Goal: Task Accomplishment & Management: Complete application form

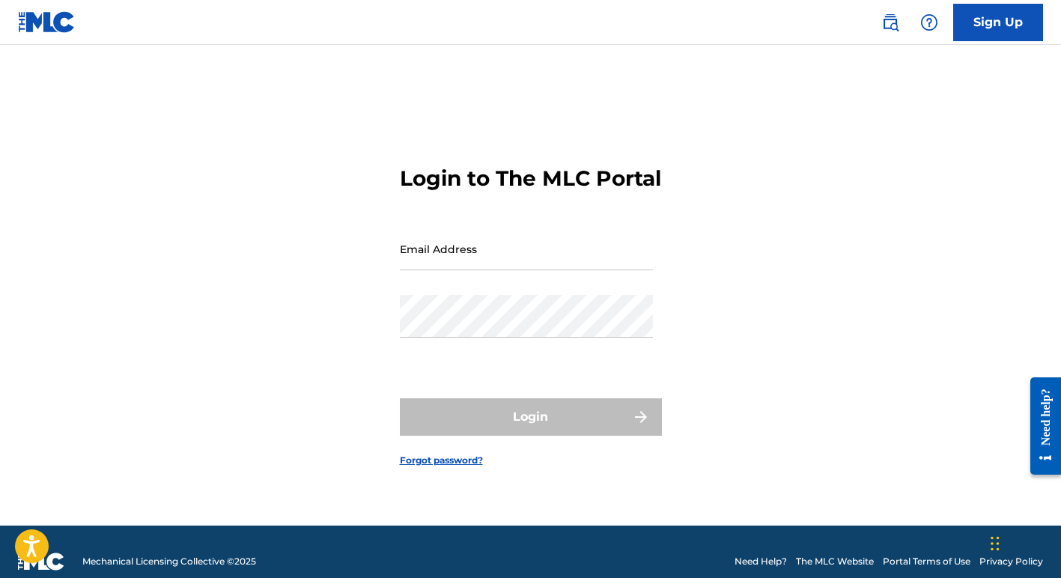
type input "[EMAIL_ADDRESS][DOMAIN_NAME]"
click at [503, 432] on div "Login" at bounding box center [531, 416] width 262 height 37
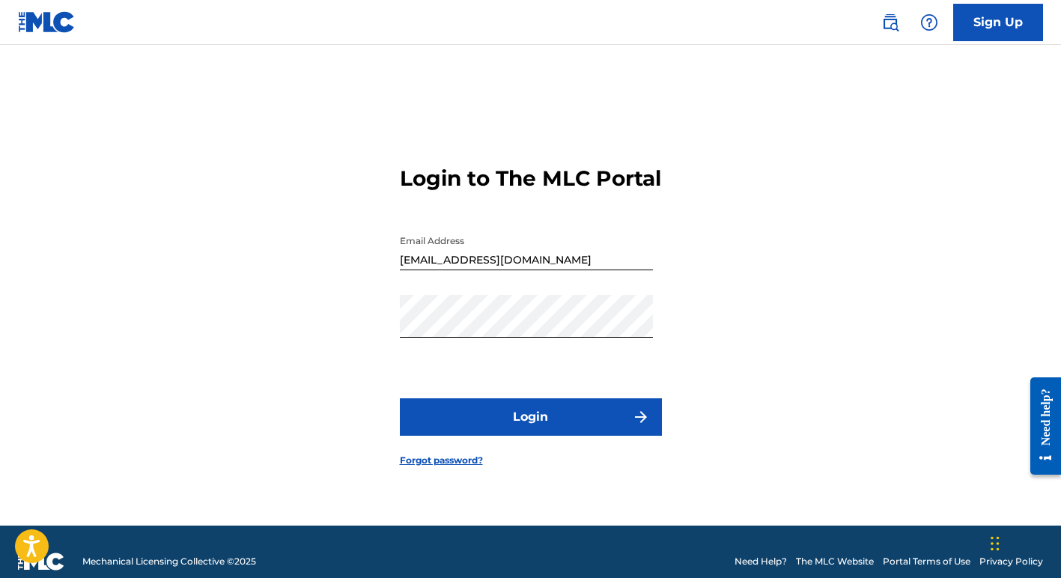
click at [503, 432] on button "Login" at bounding box center [531, 416] width 262 height 37
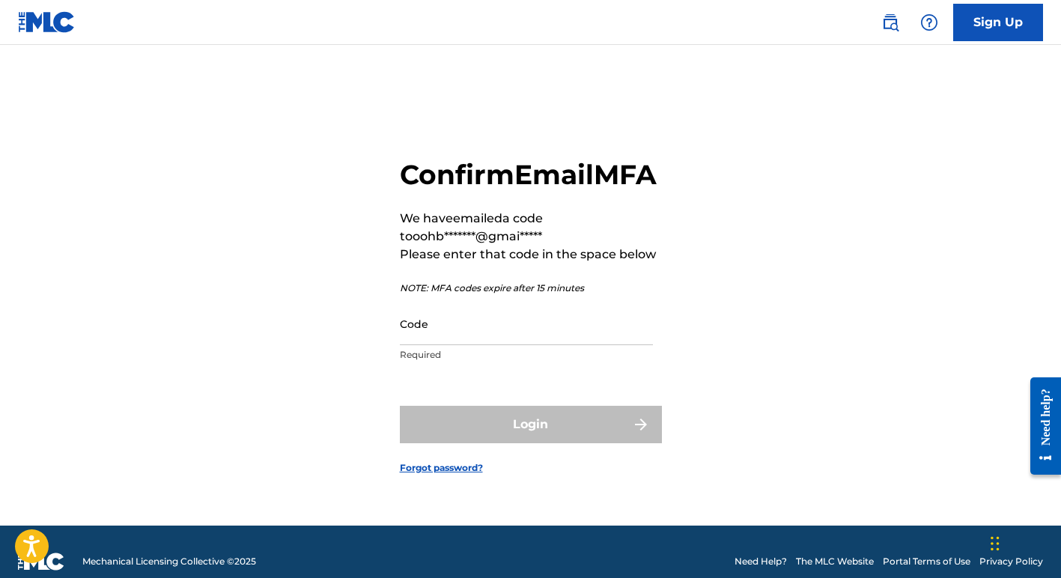
click at [466, 345] on input "Code" at bounding box center [526, 323] width 253 height 43
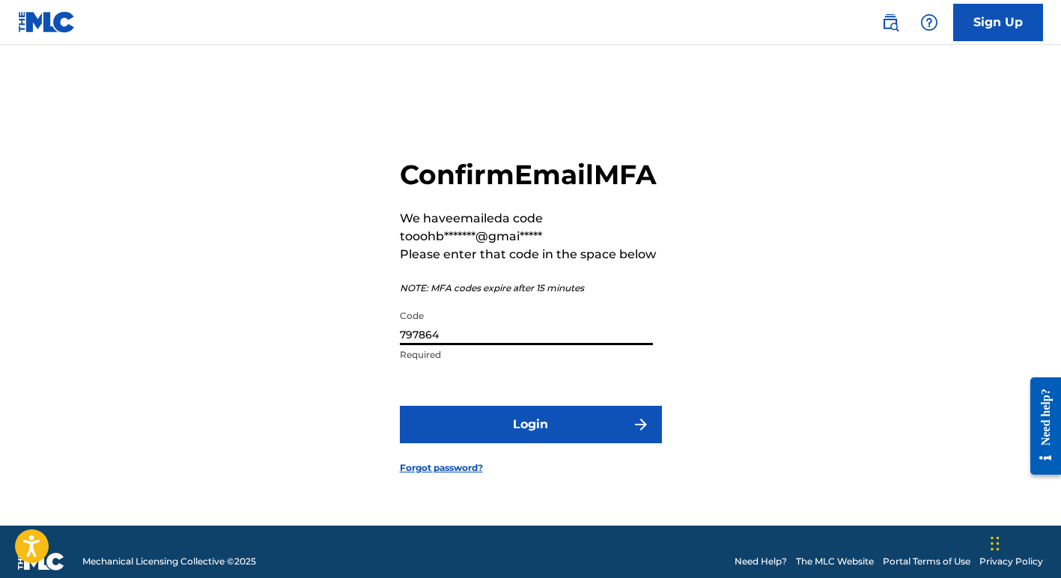
type input "797864"
click at [561, 441] on button "Login" at bounding box center [531, 424] width 262 height 37
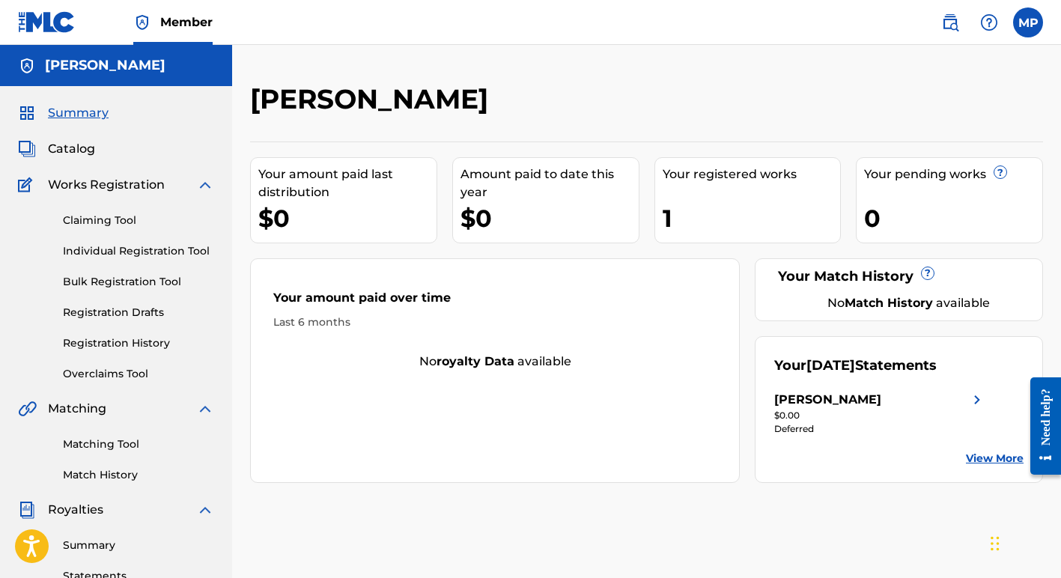
click at [109, 280] on link "Bulk Registration Tool" at bounding box center [138, 282] width 151 height 16
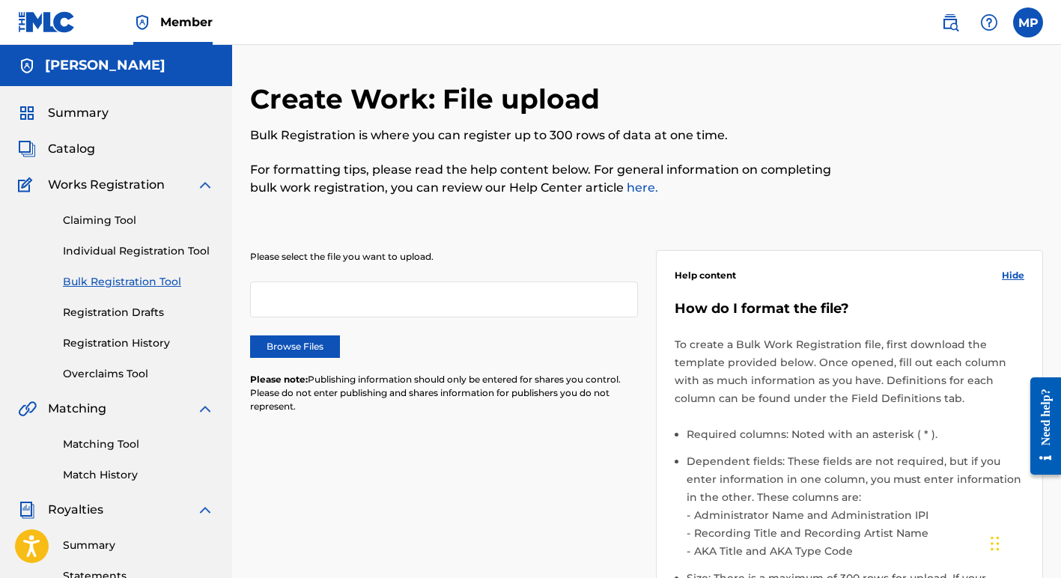
click at [291, 344] on label "Browse Files" at bounding box center [295, 346] width 90 height 22
click at [0, 0] on input "Browse Files" at bounding box center [0, 0] width 0 height 0
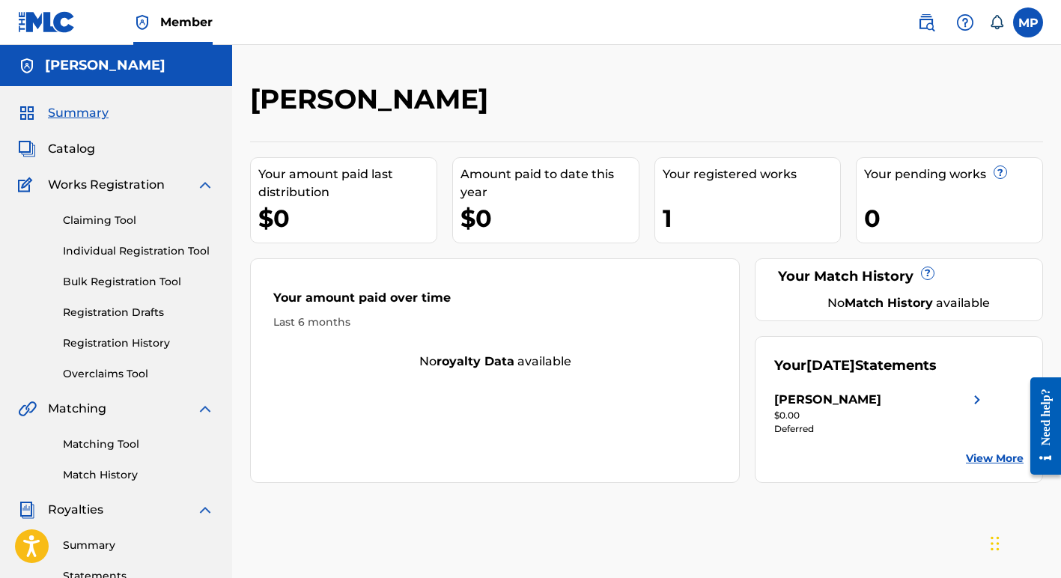
click at [112, 279] on link "Bulk Registration Tool" at bounding box center [138, 282] width 151 height 16
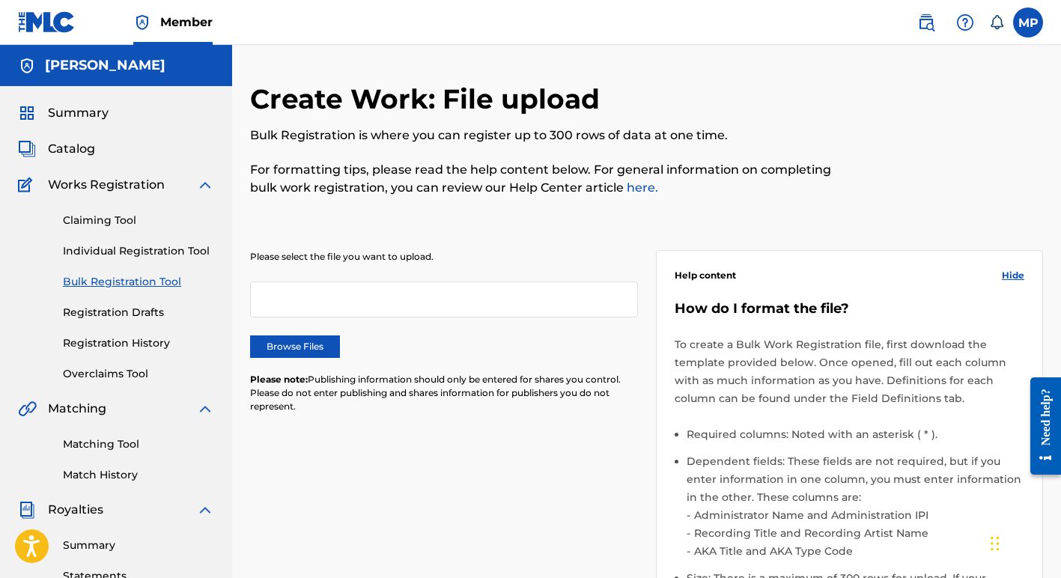
click at [299, 347] on label "Browse Files" at bounding box center [295, 346] width 90 height 22
click at [0, 0] on input "Browse Files" at bounding box center [0, 0] width 0 height 0
click at [103, 281] on link "Bulk Registration Tool" at bounding box center [138, 282] width 151 height 16
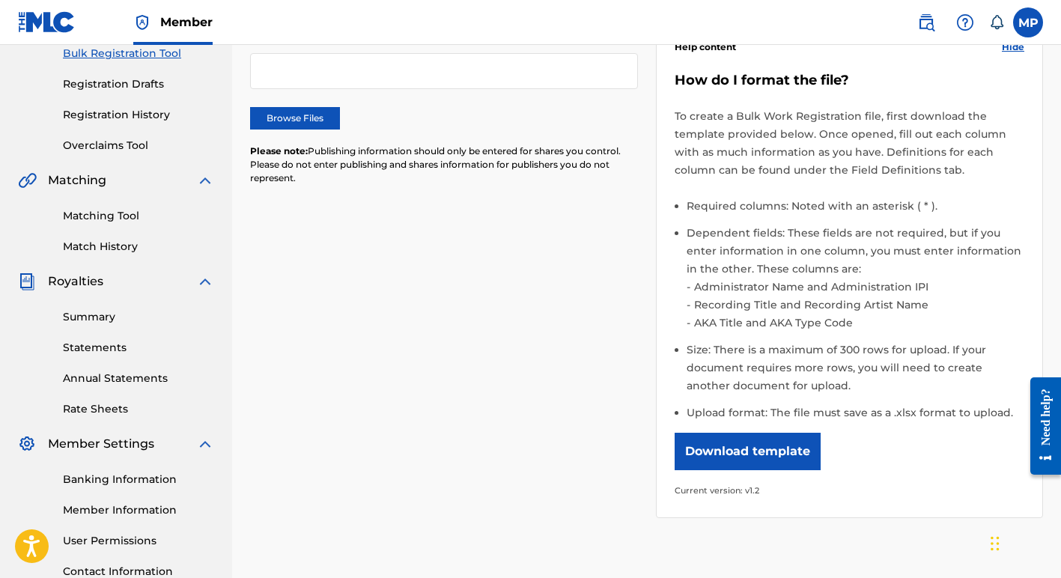
scroll to position [228, 0]
click at [279, 116] on label "Browse Files" at bounding box center [295, 119] width 90 height 22
click at [0, 0] on input "Browse Files" at bounding box center [0, 0] width 0 height 0
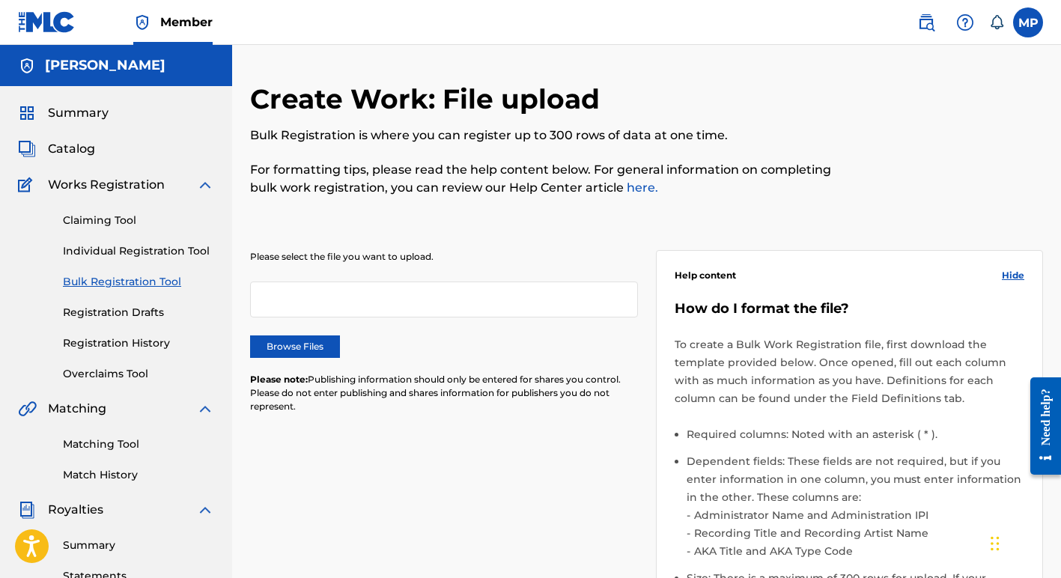
click at [431, 299] on div at bounding box center [444, 299] width 388 height 36
click at [405, 302] on div at bounding box center [444, 299] width 388 height 36
click at [286, 345] on label "Browse Files" at bounding box center [295, 346] width 90 height 22
click at [0, 0] on input "Browse Files" at bounding box center [0, 0] width 0 height 0
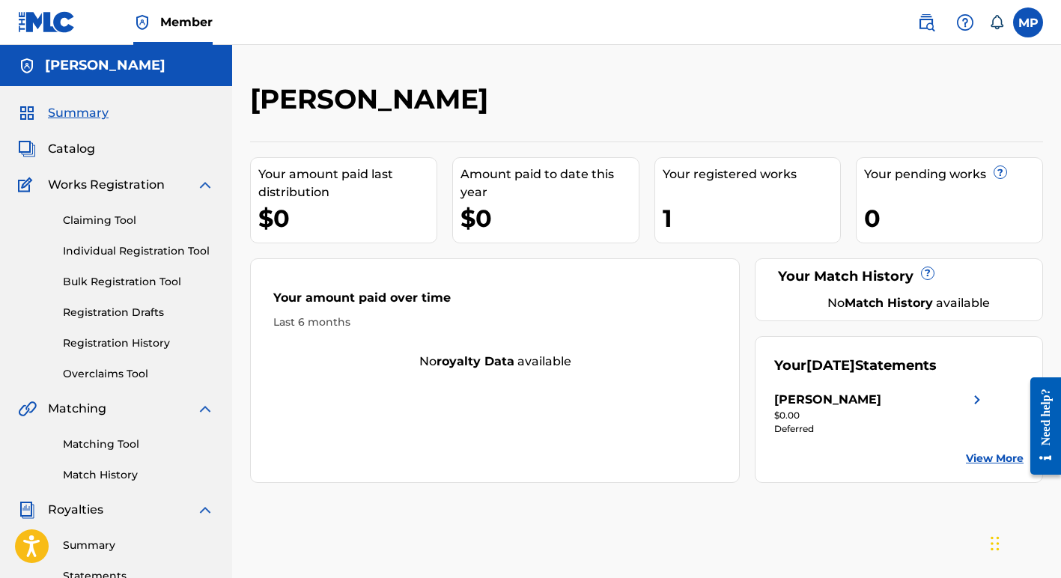
click at [107, 282] on link "Bulk Registration Tool" at bounding box center [138, 282] width 151 height 16
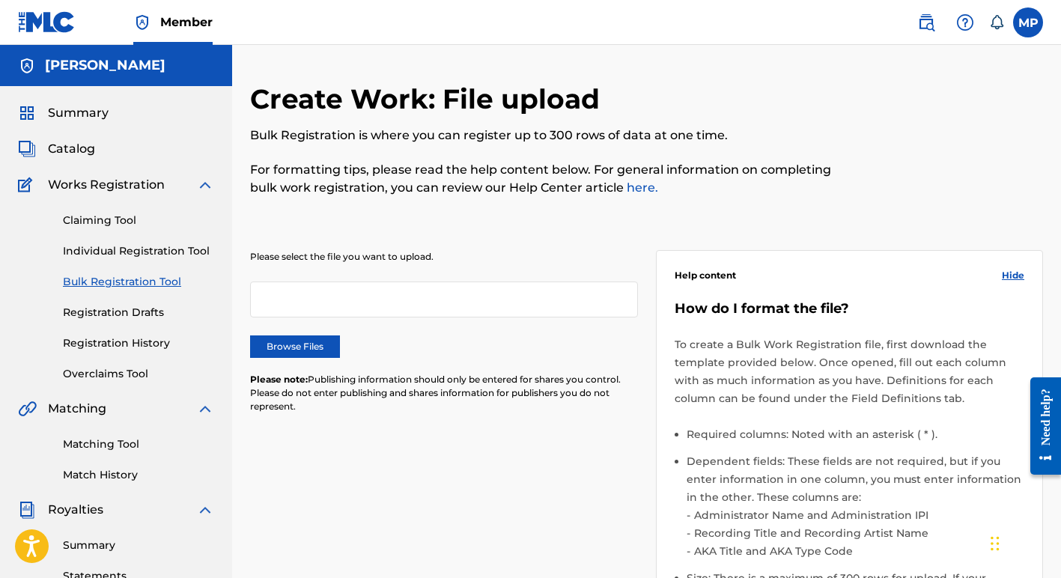
click at [372, 299] on div at bounding box center [444, 299] width 388 height 36
click at [289, 344] on label "Browse Files" at bounding box center [295, 346] width 90 height 22
click at [0, 0] on input "Browse Files" at bounding box center [0, 0] width 0 height 0
click at [292, 346] on label "Browse Files" at bounding box center [295, 346] width 90 height 22
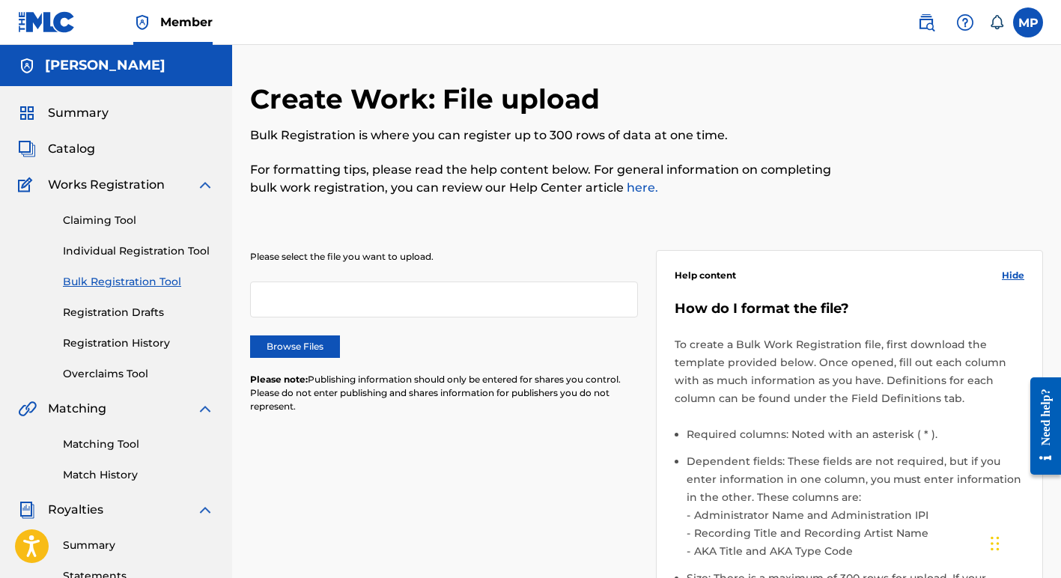
click at [0, 0] on input "Browse Files" at bounding box center [0, 0] width 0 height 0
click at [308, 343] on label "Browse Files" at bounding box center [295, 346] width 90 height 22
click at [0, 0] on input "Browse Files" at bounding box center [0, 0] width 0 height 0
click at [298, 346] on label "Browse Files" at bounding box center [295, 346] width 90 height 22
click at [0, 0] on input "Browse Files" at bounding box center [0, 0] width 0 height 0
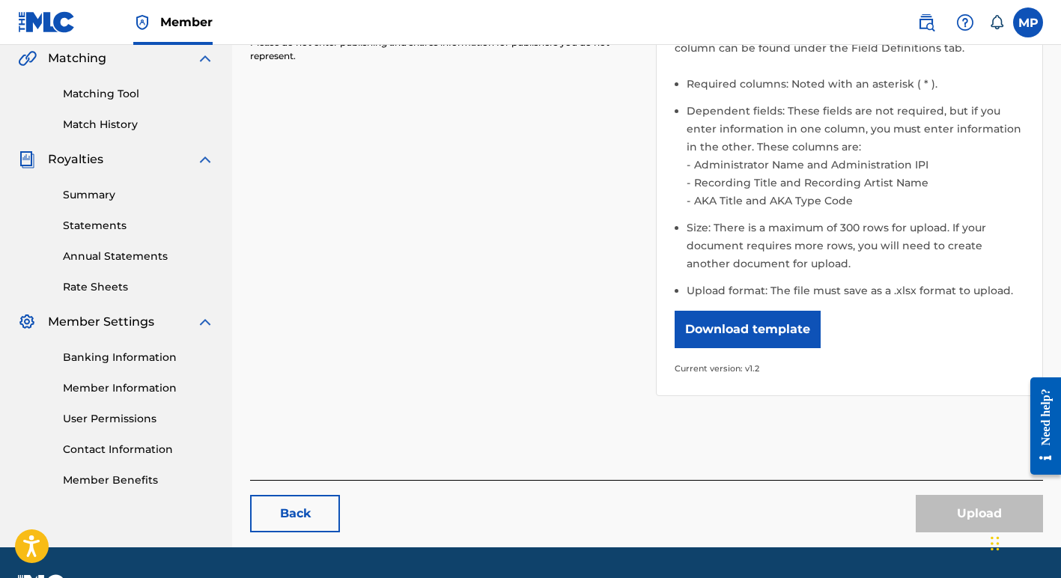
scroll to position [391, 0]
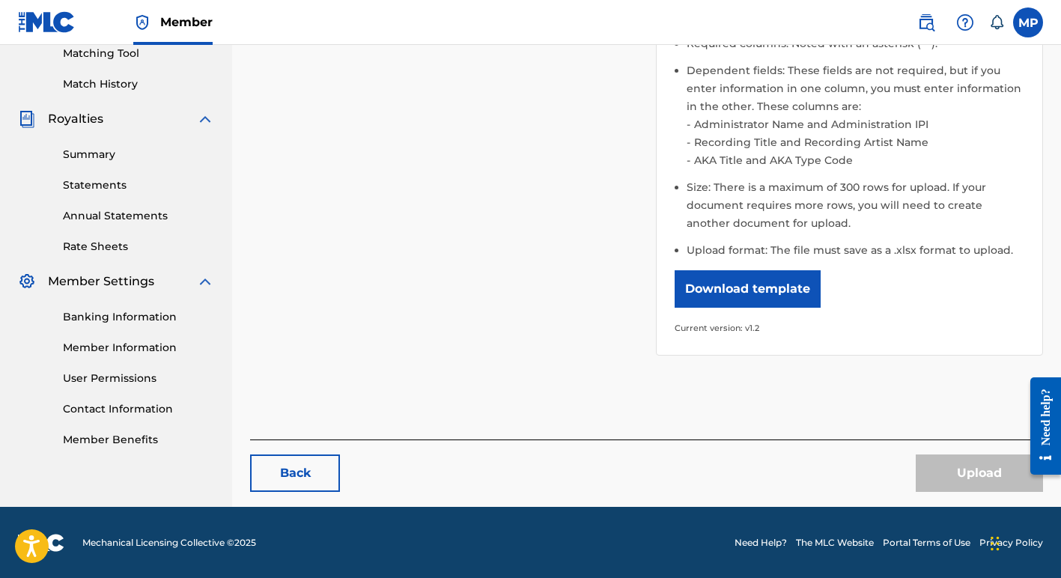
click at [290, 469] on link "Back" at bounding box center [295, 472] width 90 height 37
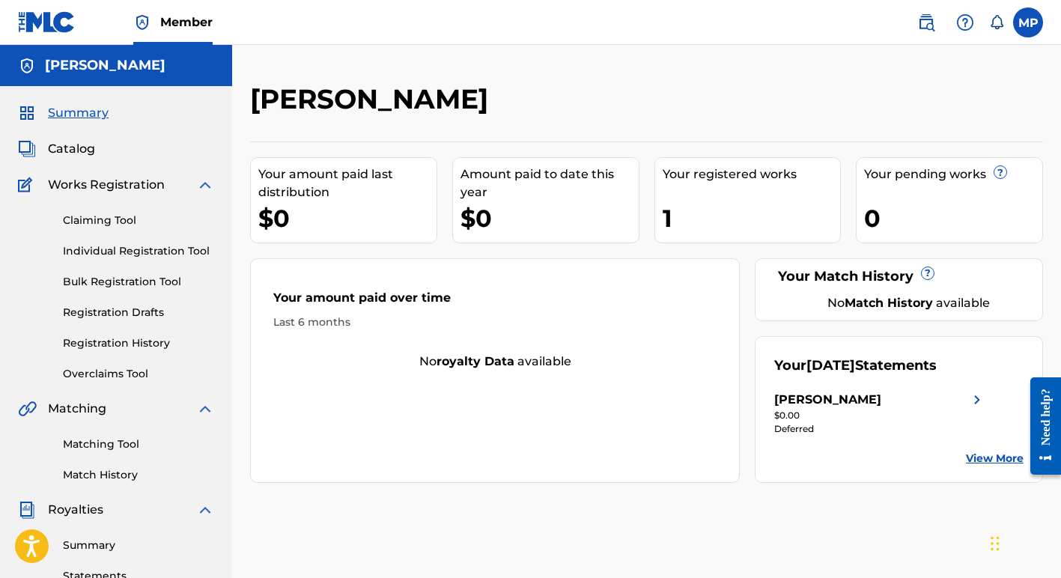
click at [98, 283] on link "Bulk Registration Tool" at bounding box center [138, 282] width 151 height 16
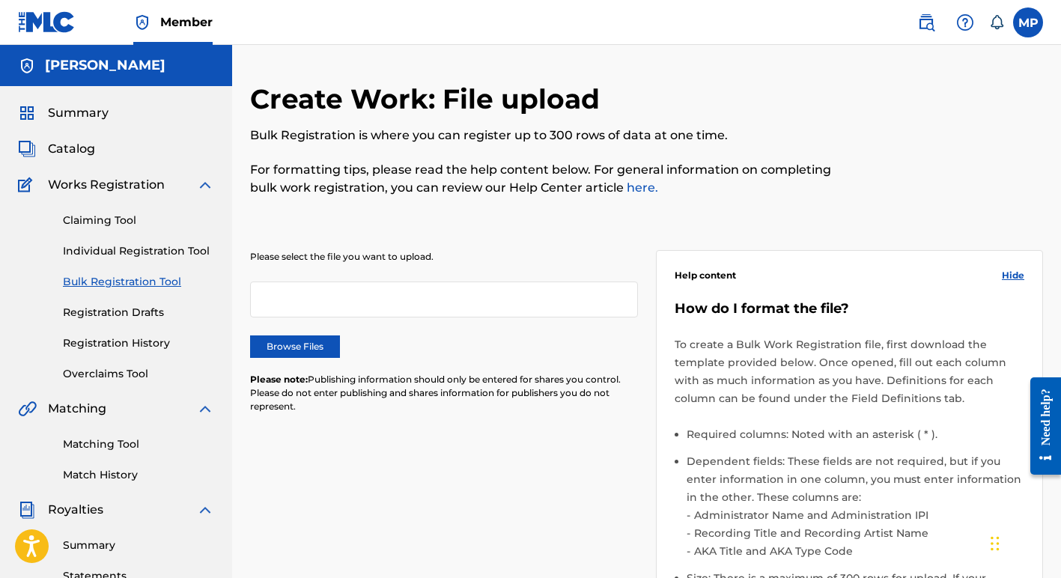
click at [98, 283] on link "Bulk Registration Tool" at bounding box center [138, 282] width 151 height 16
click at [282, 303] on div at bounding box center [444, 299] width 388 height 36
click at [283, 303] on div at bounding box center [444, 299] width 388 height 36
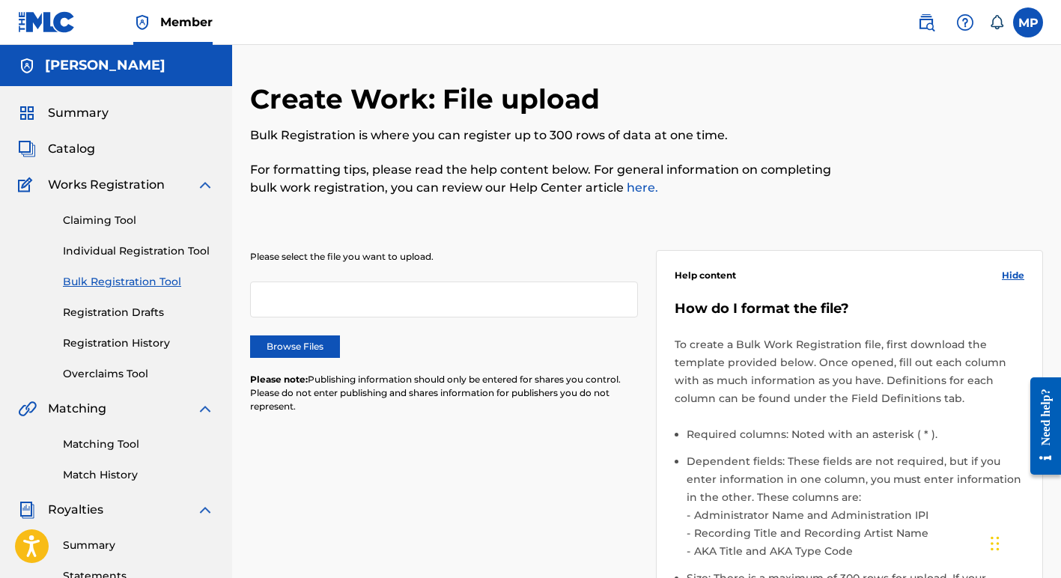
click at [283, 303] on div at bounding box center [444, 299] width 388 height 36
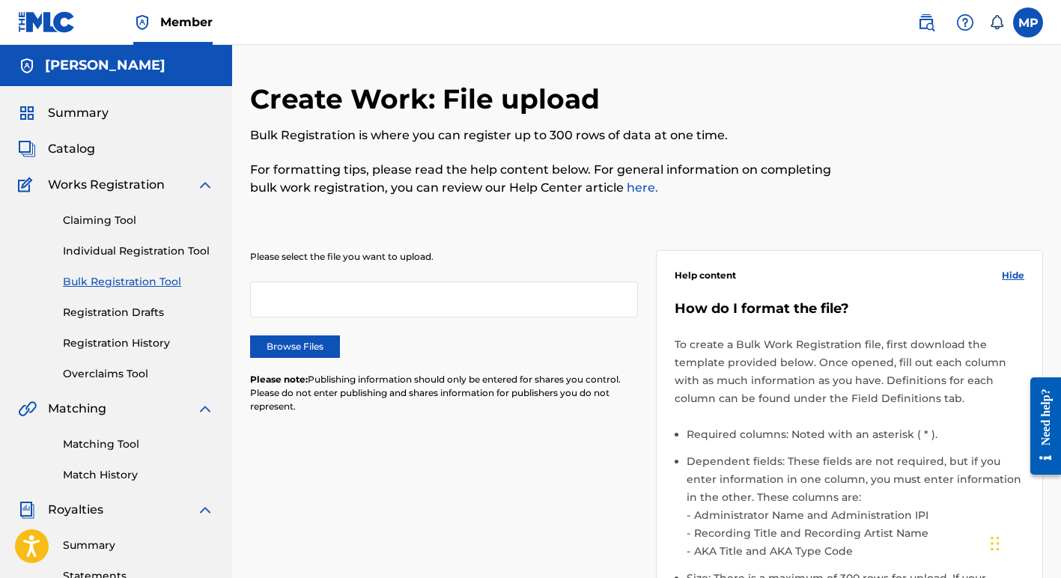
click at [283, 303] on div at bounding box center [444, 299] width 388 height 36
click at [270, 344] on label "Browse Files" at bounding box center [295, 346] width 90 height 22
click at [0, 0] on input "Browse Files" at bounding box center [0, 0] width 0 height 0
click at [294, 344] on label "Browse Files" at bounding box center [295, 346] width 90 height 22
click at [0, 0] on input "Browse Files" at bounding box center [0, 0] width 0 height 0
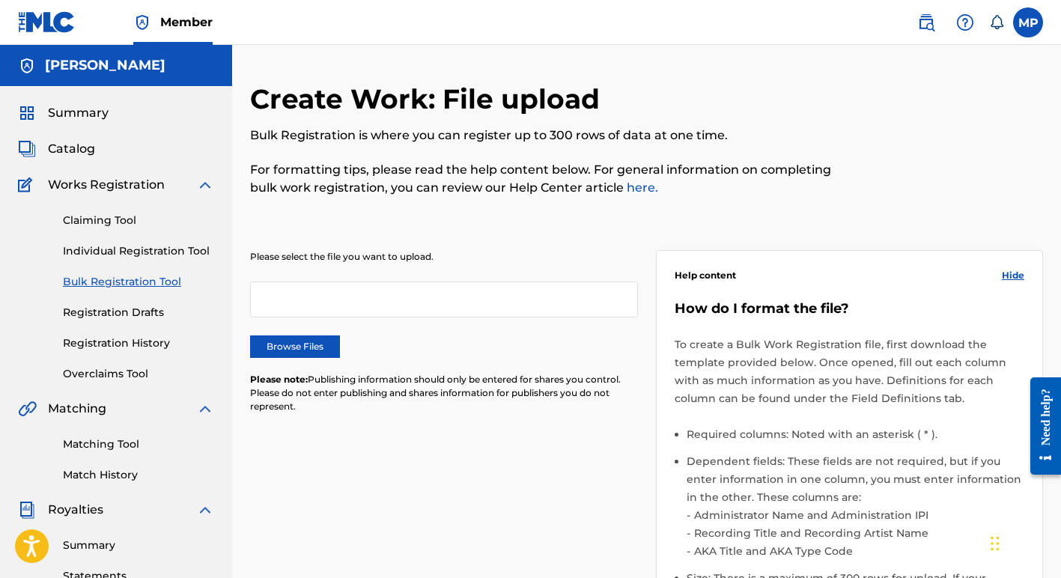
click at [1028, 18] on label at bounding box center [1028, 22] width 30 height 30
click at [1028, 22] on input "MP Margie Perez oohbabylala@gmail.com Notification Preferences Profile Log out" at bounding box center [1028, 22] width 0 height 0
click at [1017, 276] on span "Hide" at bounding box center [1013, 275] width 22 height 13
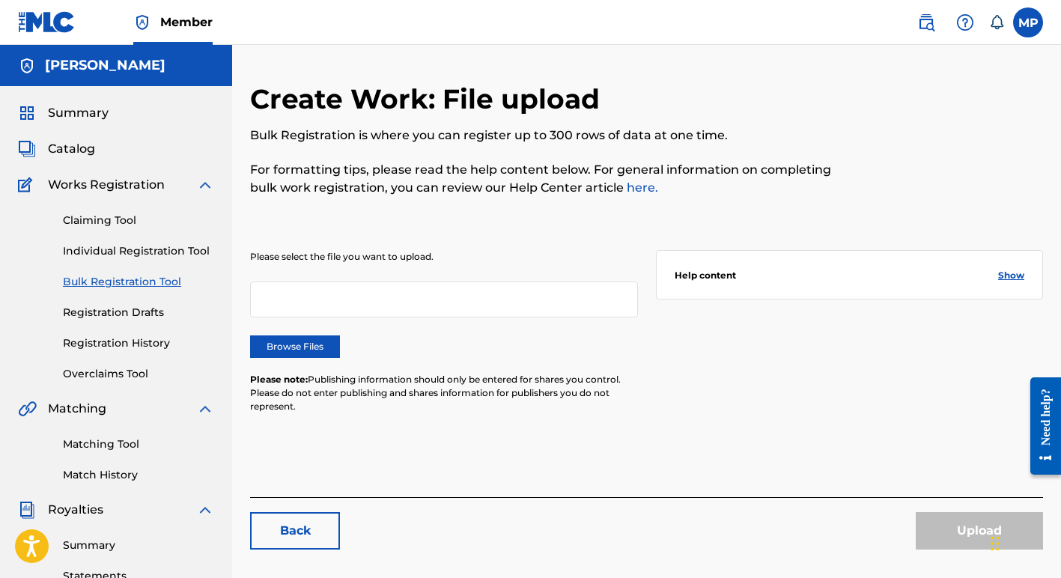
click at [290, 347] on label "Browse Files" at bounding box center [295, 346] width 90 height 22
click at [0, 0] on input "Browse Files" at bounding box center [0, 0] width 0 height 0
click at [286, 346] on label "Browse Files" at bounding box center [295, 346] width 90 height 22
click at [0, 0] on input "Browse Files" at bounding box center [0, 0] width 0 height 0
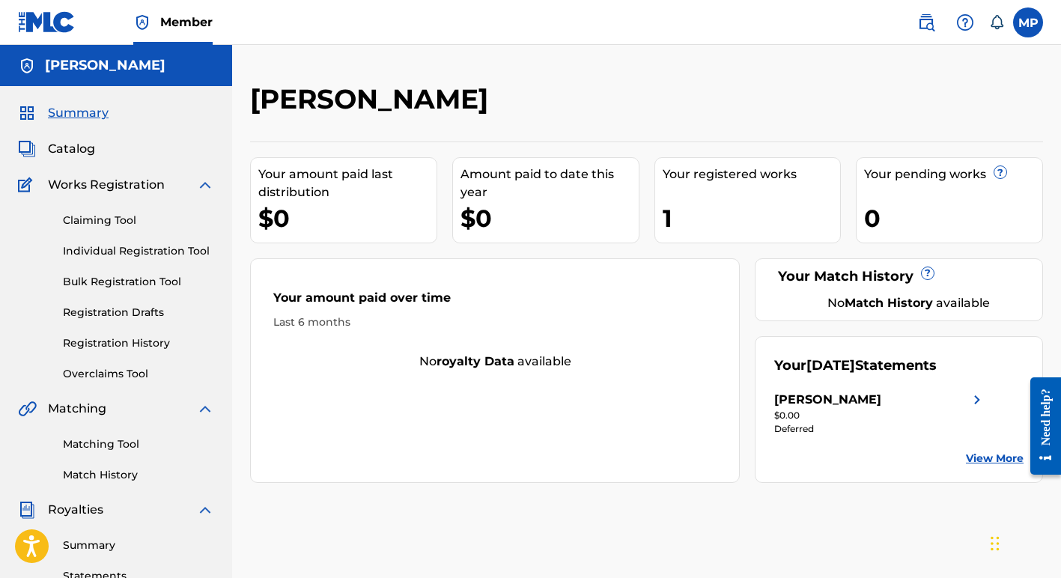
click at [100, 249] on link "Individual Registration Tool" at bounding box center [138, 251] width 151 height 16
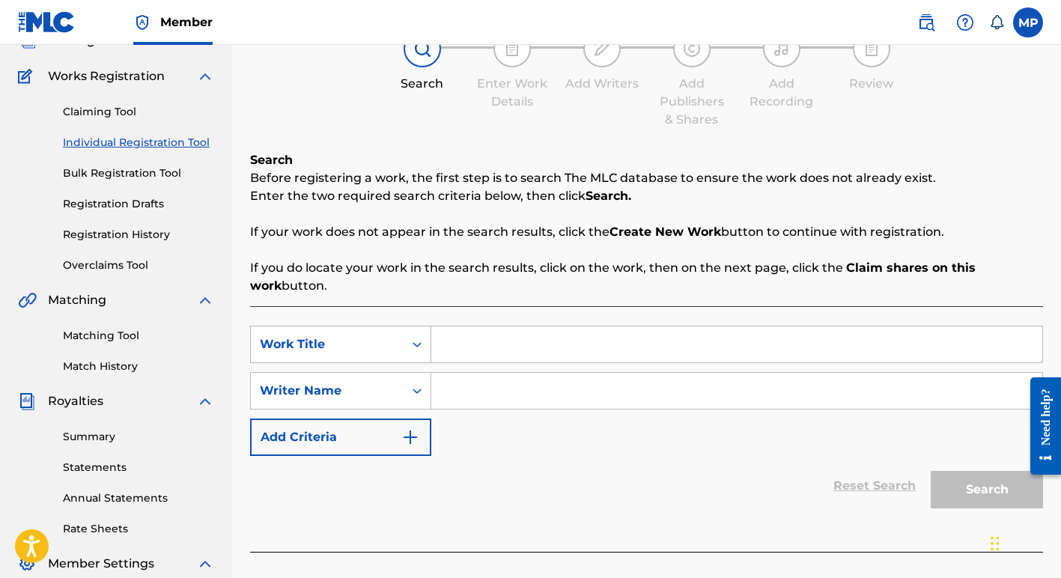
click at [330, 363] on div "Work Title" at bounding box center [340, 344] width 181 height 37
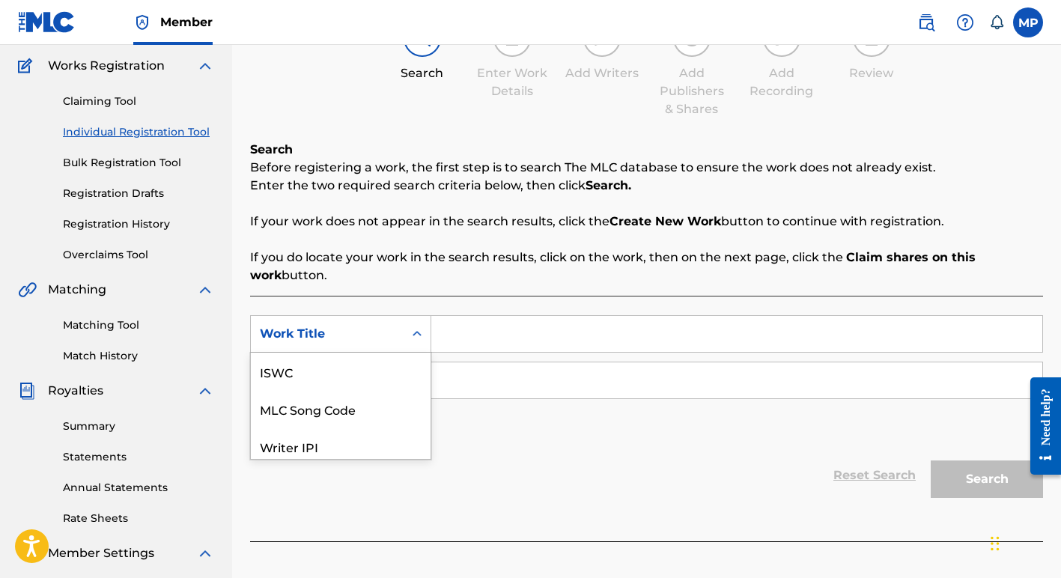
scroll to position [37, 0]
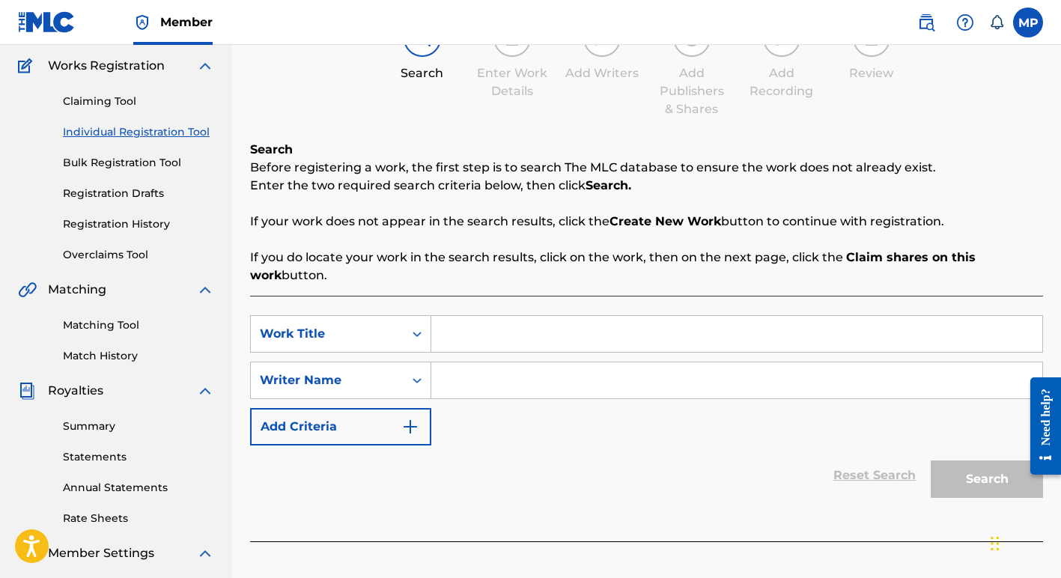
click at [528, 469] on div "Reset Search Search" at bounding box center [646, 475] width 793 height 60
click at [451, 332] on input "Search Form" at bounding box center [736, 334] width 611 height 36
type input "Back To Ya Blues"
click at [448, 380] on input "Search Form" at bounding box center [736, 380] width 611 height 36
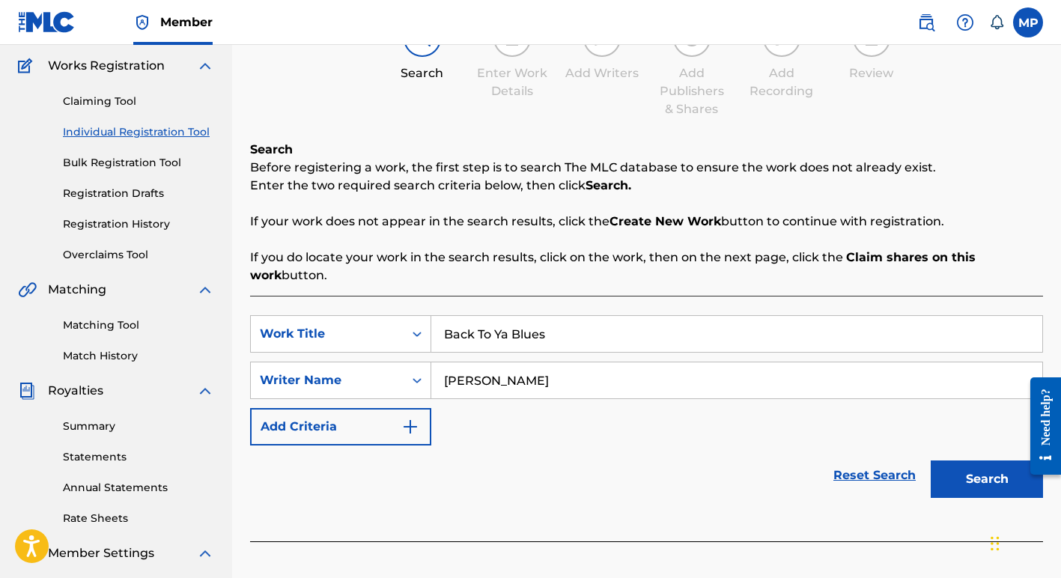
type input "[PERSON_NAME]"
click at [358, 427] on button "Add Criteria" at bounding box center [340, 426] width 181 height 37
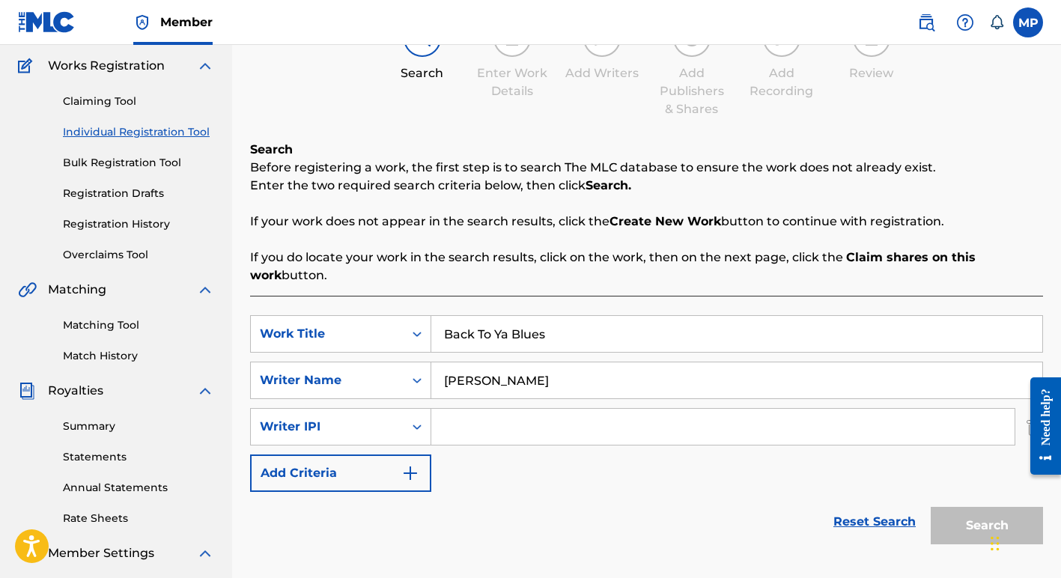
click at [464, 427] on input "Search Form" at bounding box center [722, 427] width 583 height 36
click at [410, 472] on img "Search Form" at bounding box center [410, 473] width 18 height 18
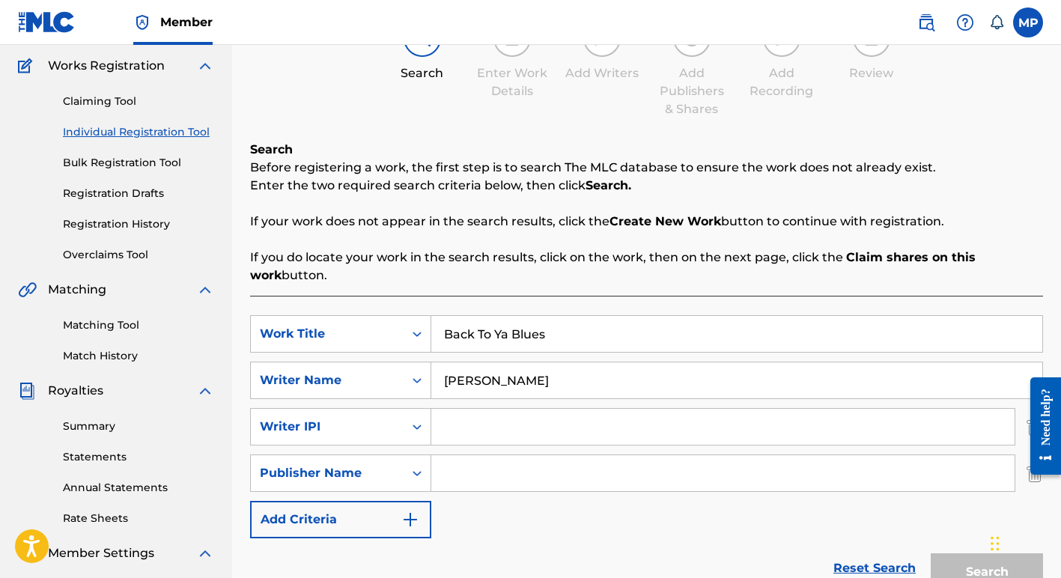
click at [411, 518] on img "Search Form" at bounding box center [410, 520] width 18 height 18
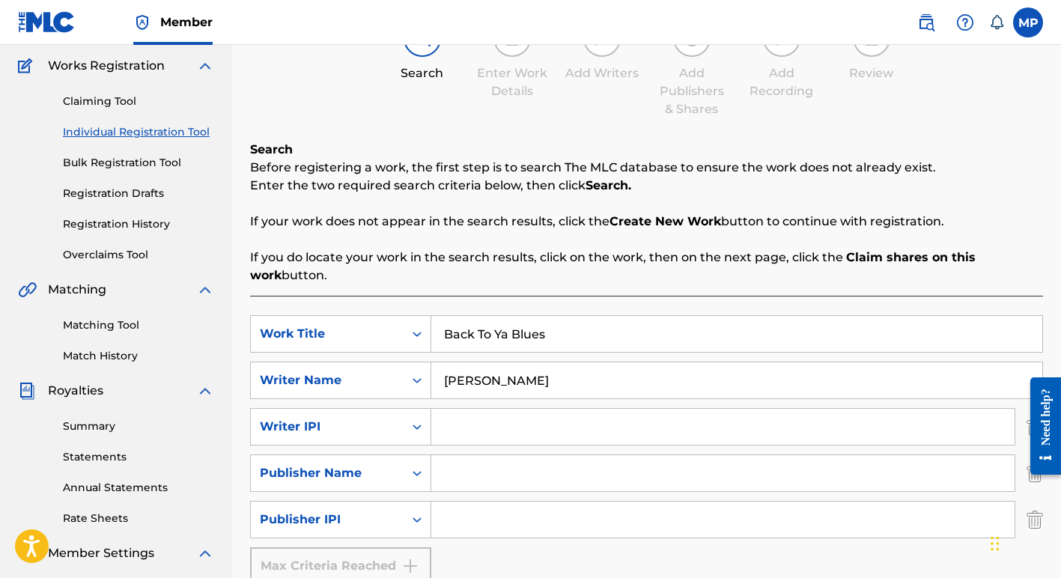
click at [462, 474] on input "Search Form" at bounding box center [722, 473] width 583 height 36
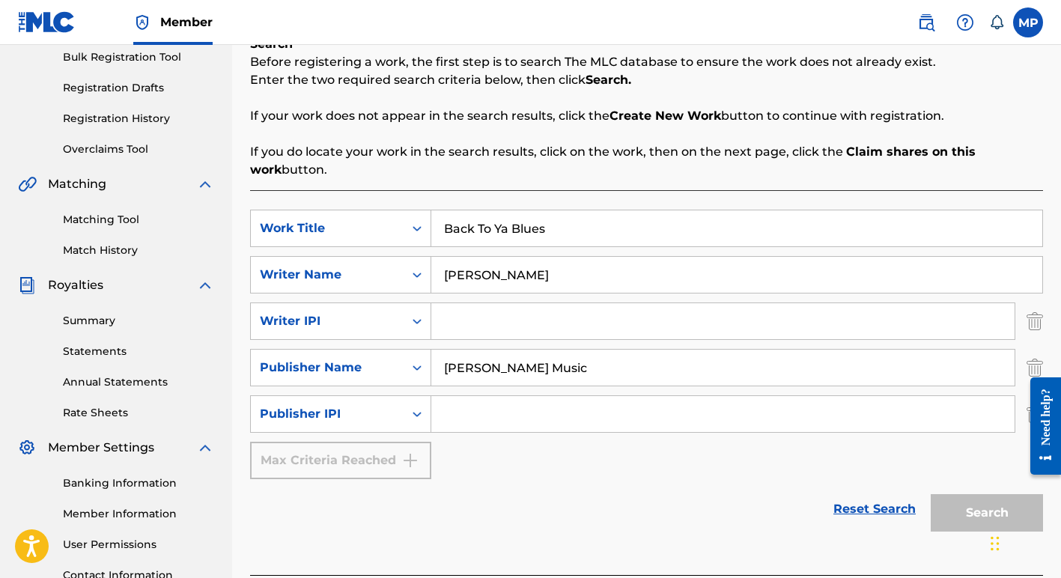
scroll to position [242, 0]
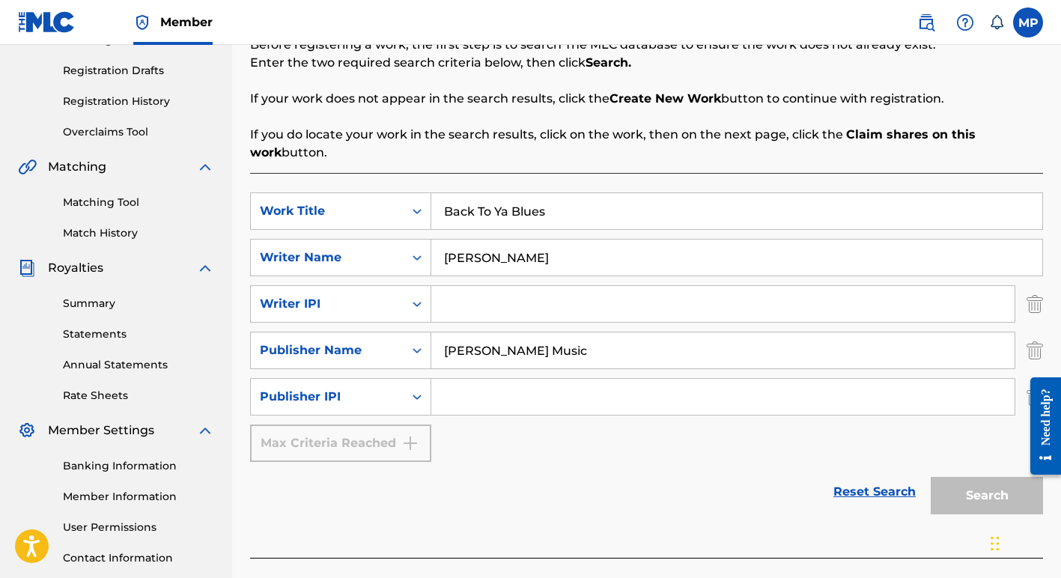
type input "[PERSON_NAME] Music"
click at [944, 488] on div "Search" at bounding box center [983, 492] width 120 height 60
click at [579, 354] on input "[PERSON_NAME] Music" at bounding box center [722, 350] width 583 height 36
click at [978, 494] on div "Search" at bounding box center [983, 492] width 120 height 60
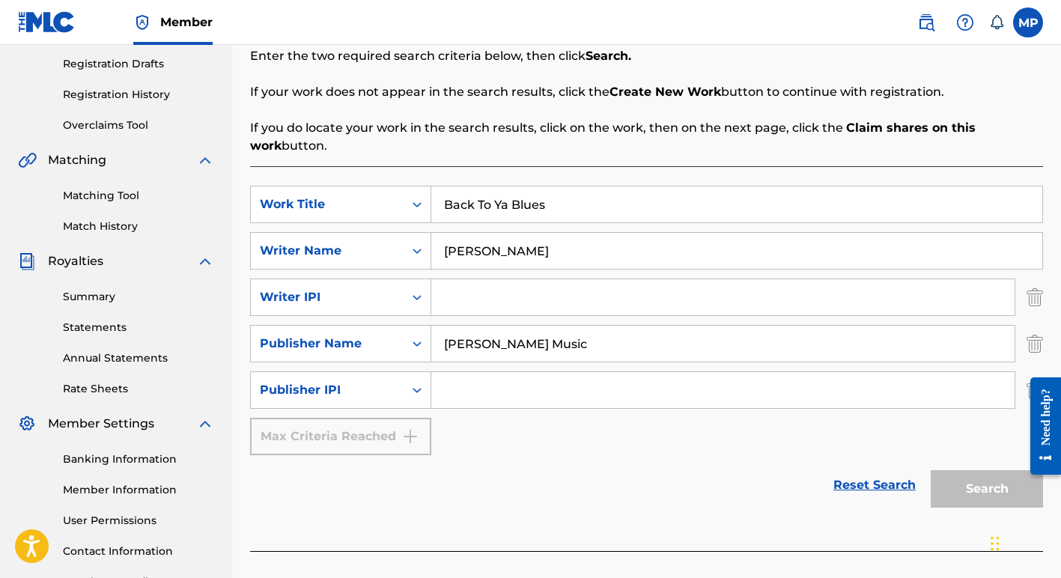
scroll to position [251, 0]
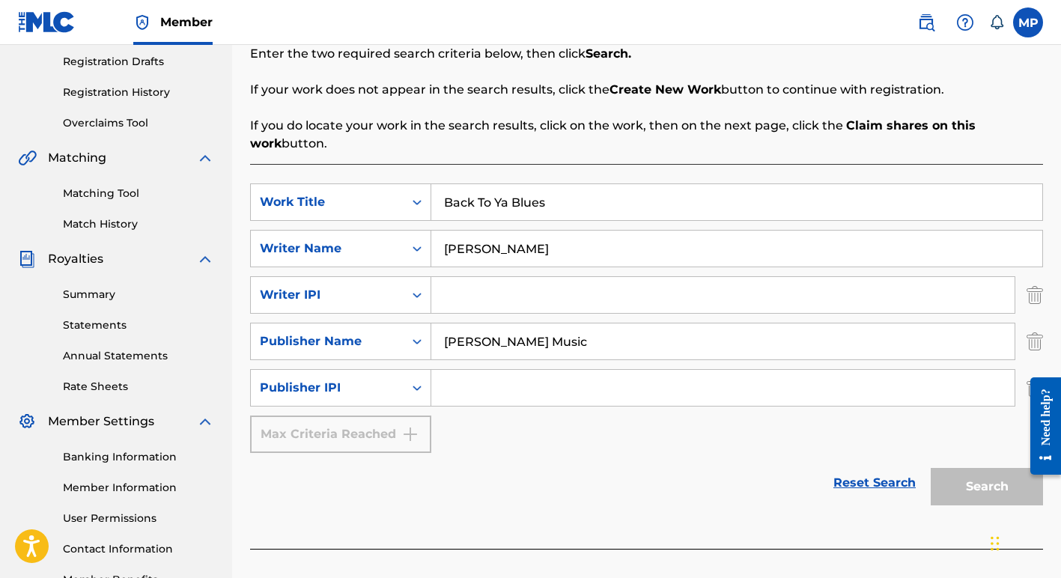
click at [877, 481] on link "Reset Search" at bounding box center [874, 482] width 97 height 33
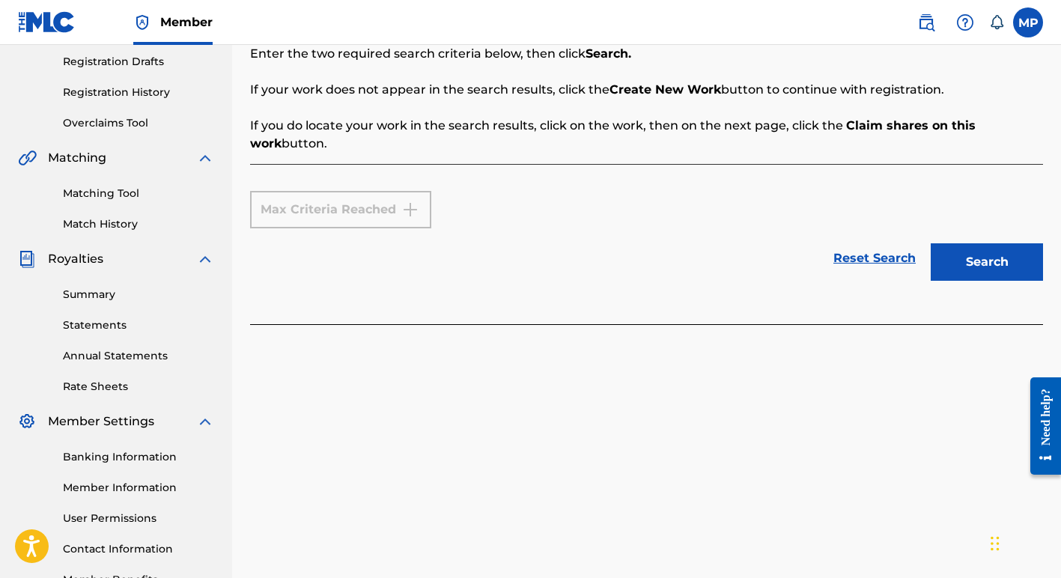
click at [876, 258] on link "Reset Search" at bounding box center [874, 258] width 97 height 33
click at [882, 254] on link "Reset Search" at bounding box center [874, 258] width 97 height 33
click at [883, 255] on link "Reset Search" at bounding box center [874, 258] width 97 height 33
click at [975, 256] on button "Search" at bounding box center [987, 261] width 112 height 37
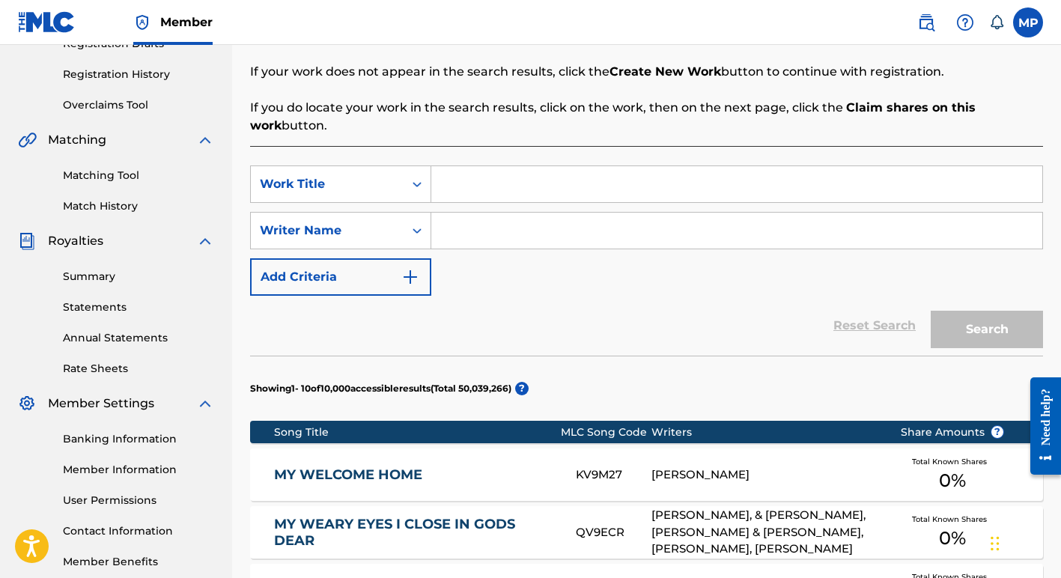
scroll to position [293, 0]
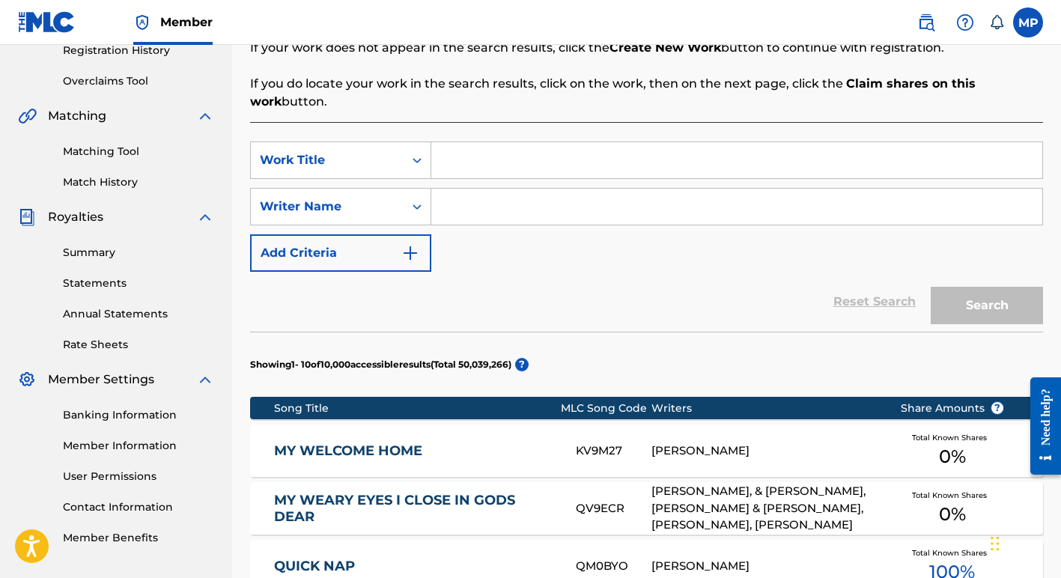
click at [456, 205] on input "Search Form" at bounding box center [736, 207] width 611 height 36
type input "[PERSON_NAME]"
click at [523, 165] on input "Search Form" at bounding box center [736, 160] width 611 height 36
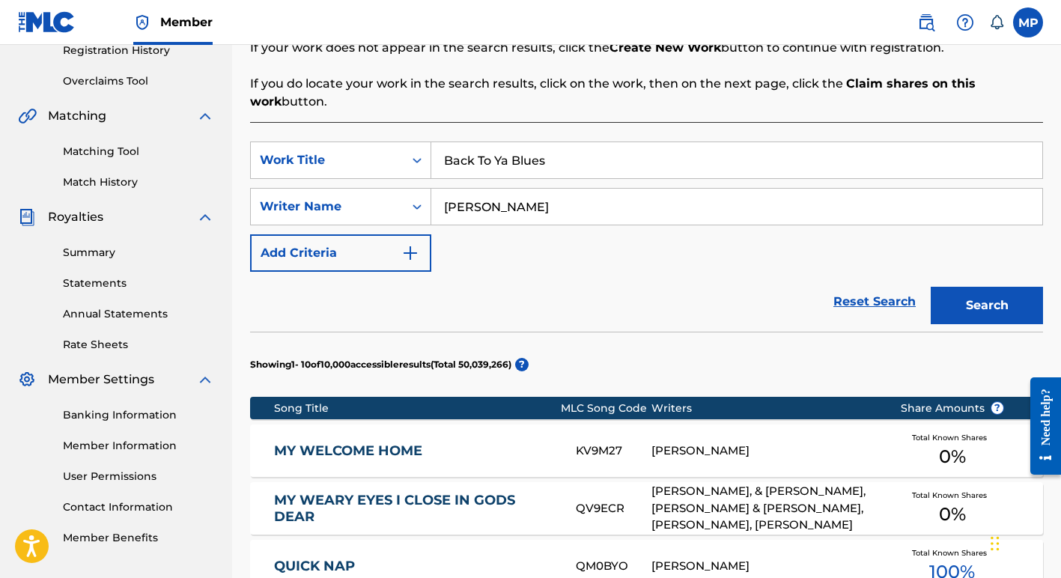
type input "Back To Ya Blues"
click at [965, 306] on button "Search" at bounding box center [987, 305] width 112 height 37
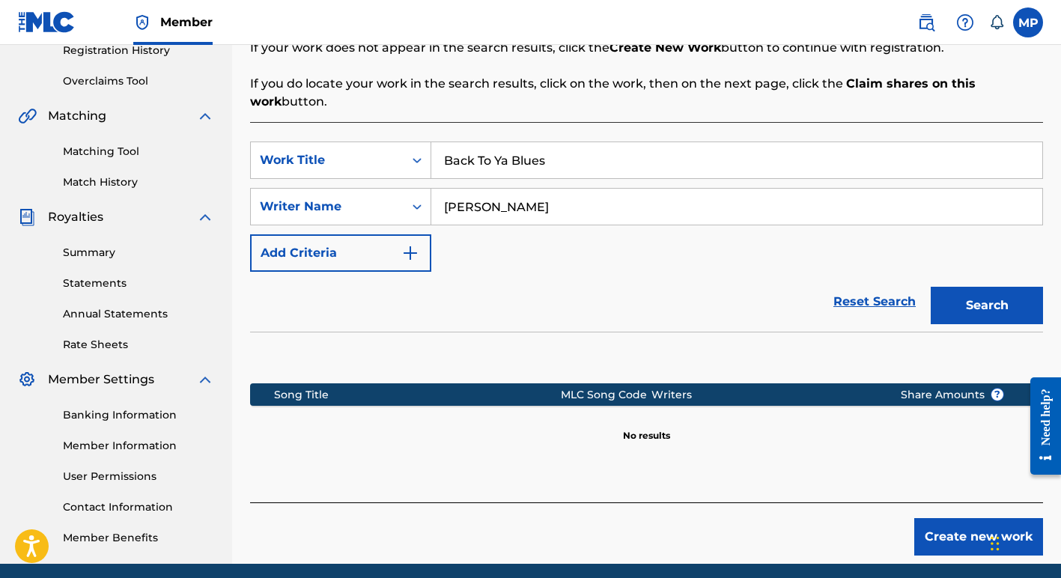
click at [569, 208] on input "[PERSON_NAME]" at bounding box center [736, 207] width 611 height 36
type input "A"
type input "[PERSON_NAME]"
click at [954, 305] on button "Search" at bounding box center [987, 305] width 112 height 37
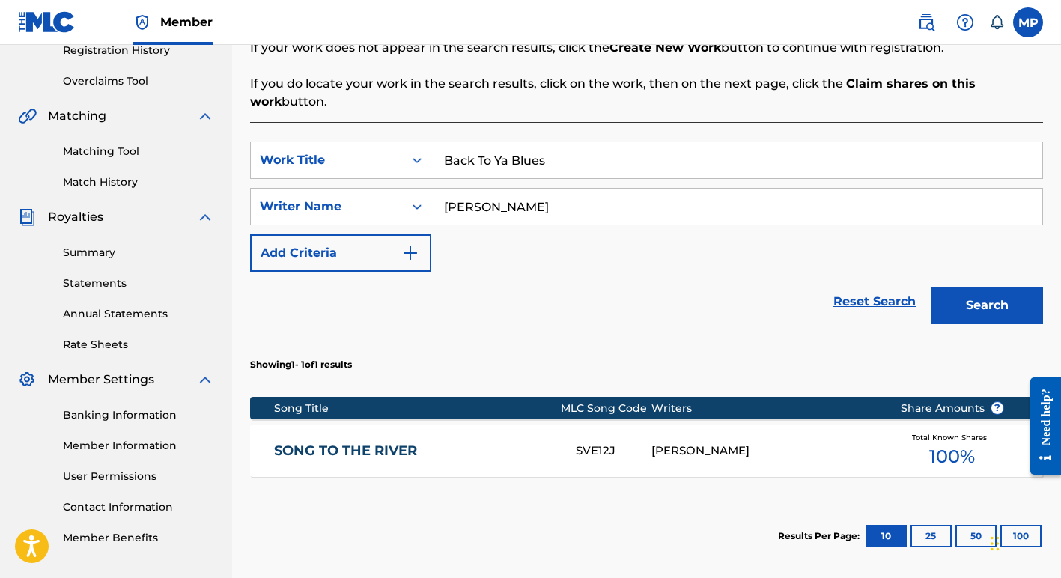
click at [353, 451] on link "SONG TO THE RIVER" at bounding box center [415, 450] width 282 height 17
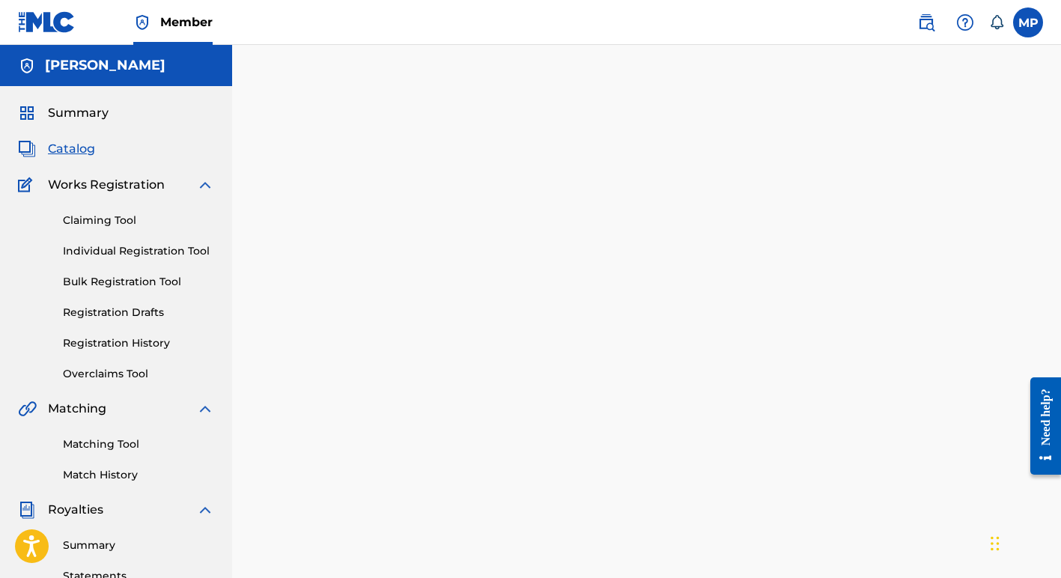
click at [353, 451] on div at bounding box center [646, 469] width 829 height 774
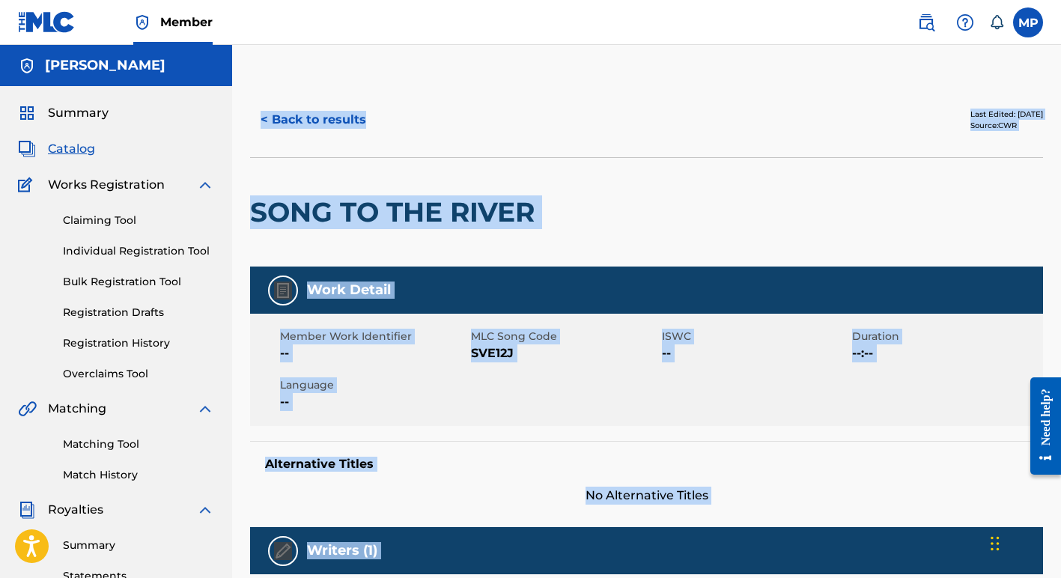
click at [312, 119] on button "< Back to results" at bounding box center [313, 119] width 127 height 37
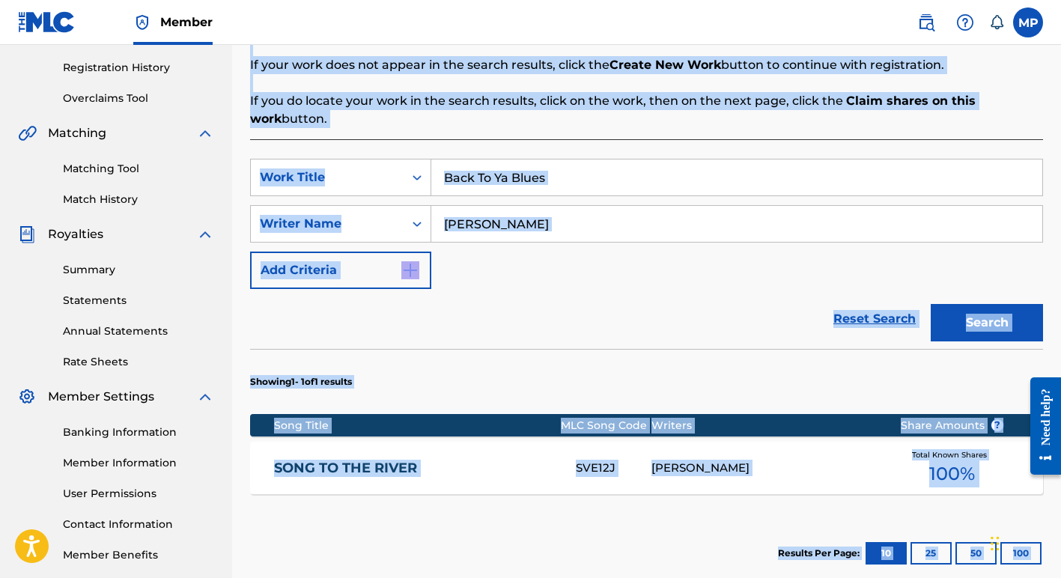
scroll to position [279, 0]
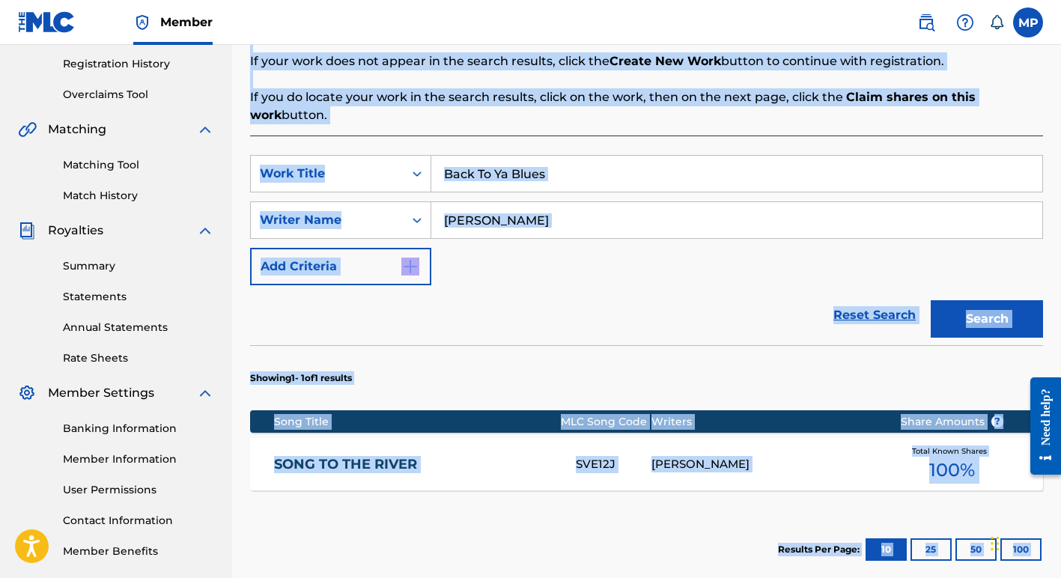
click at [305, 463] on link "SONG TO THE RIVER" at bounding box center [415, 464] width 282 height 17
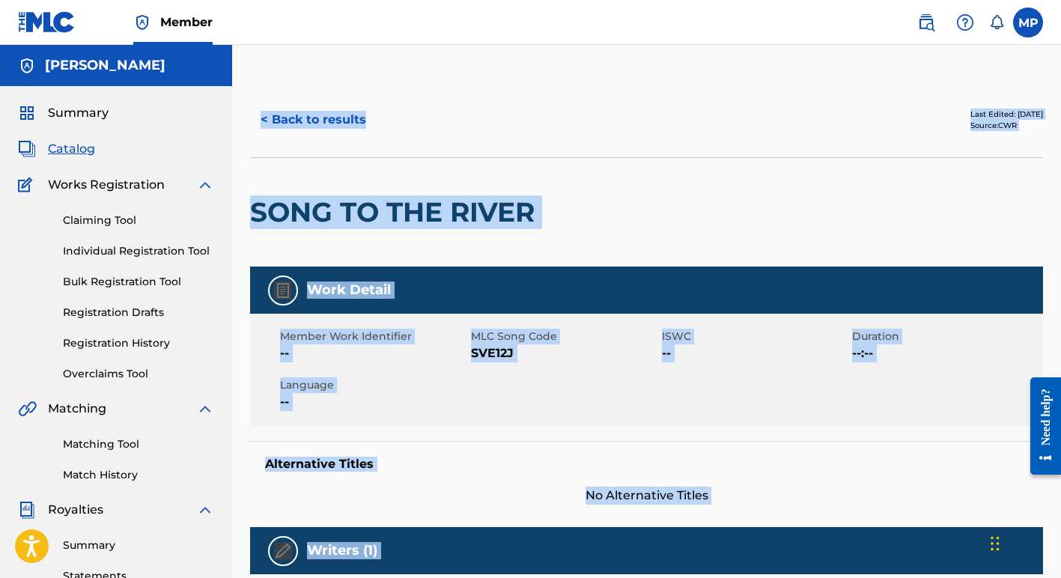
click at [302, 118] on button "< Back to results" at bounding box center [313, 119] width 127 height 37
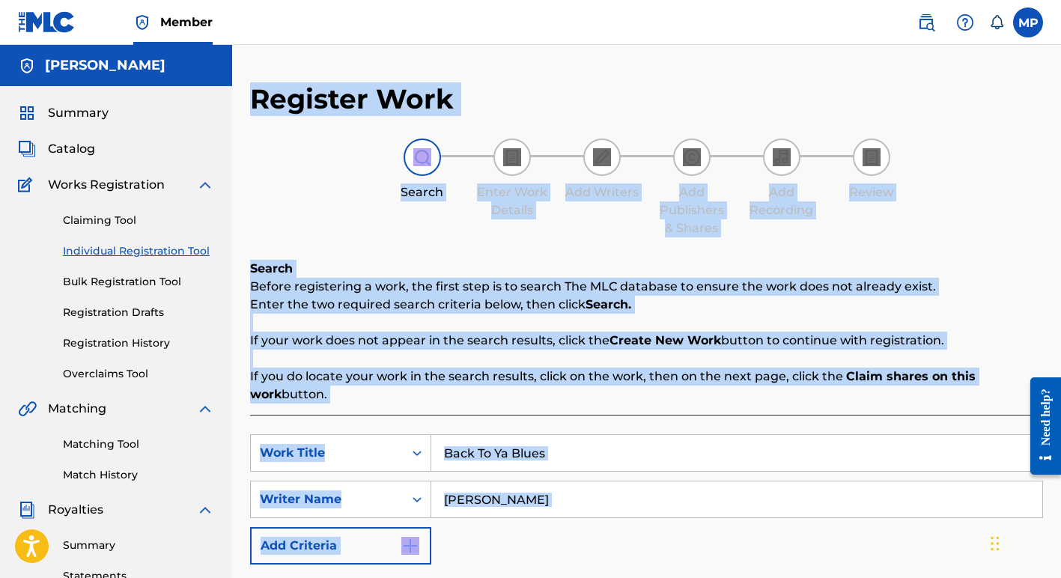
scroll to position [279, 0]
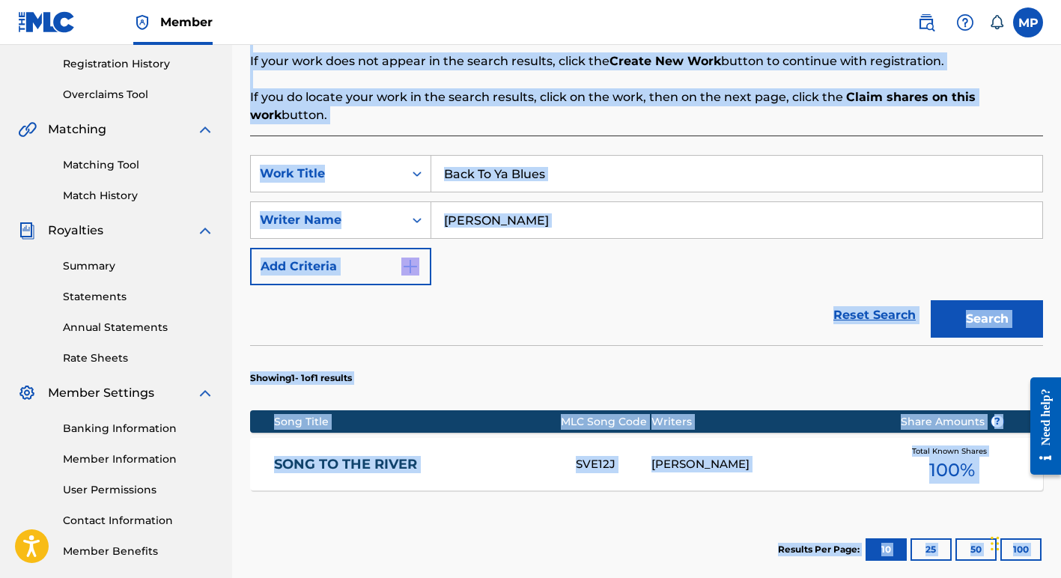
click at [981, 317] on button "Search" at bounding box center [987, 318] width 112 height 37
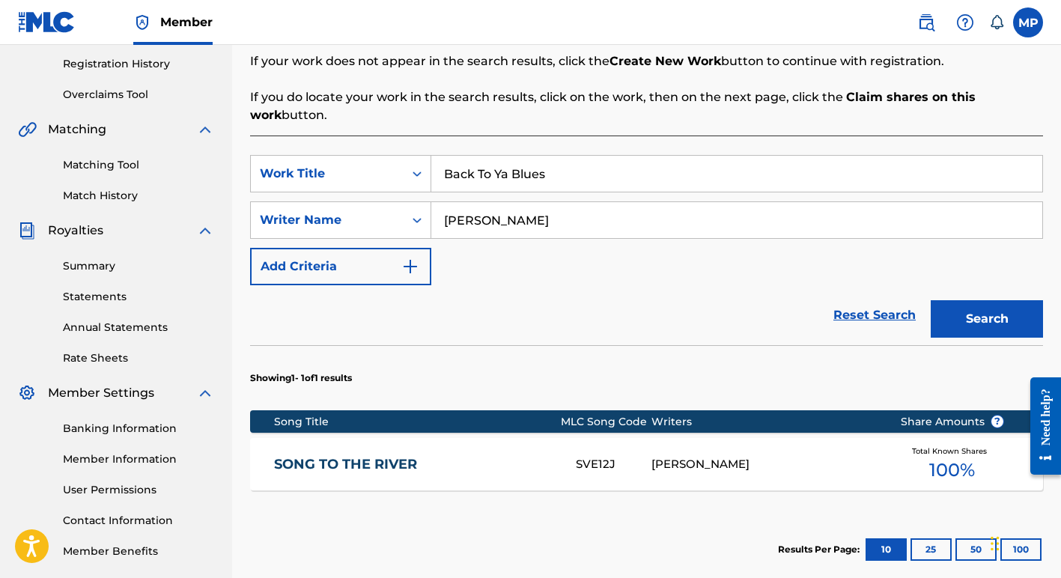
click at [553, 168] on input "Back To Ya Blues" at bounding box center [736, 174] width 611 height 36
type input "B"
type input "I'm In Something"
click at [961, 317] on button "Search" at bounding box center [987, 318] width 112 height 37
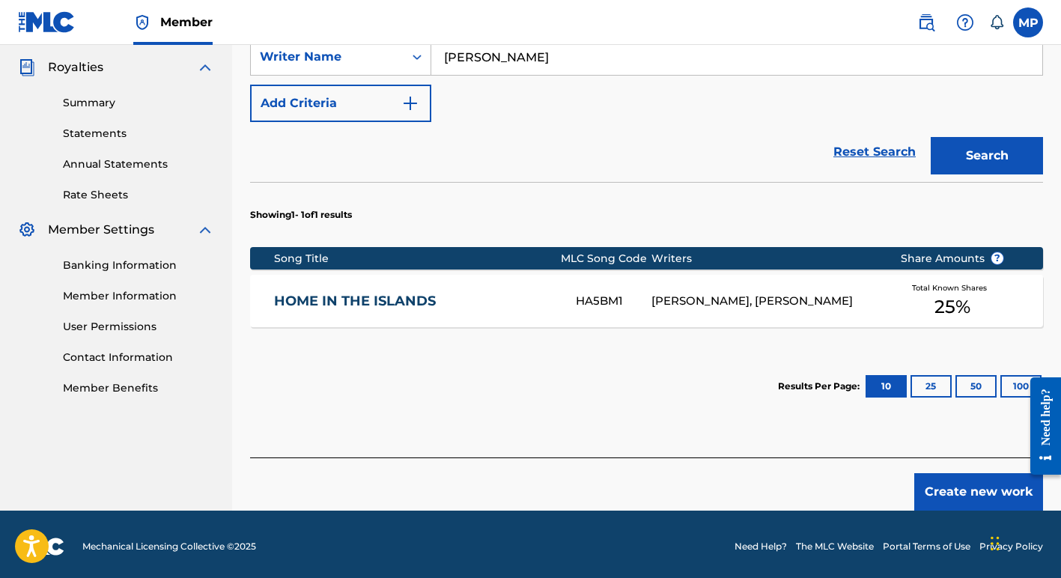
scroll to position [447, 0]
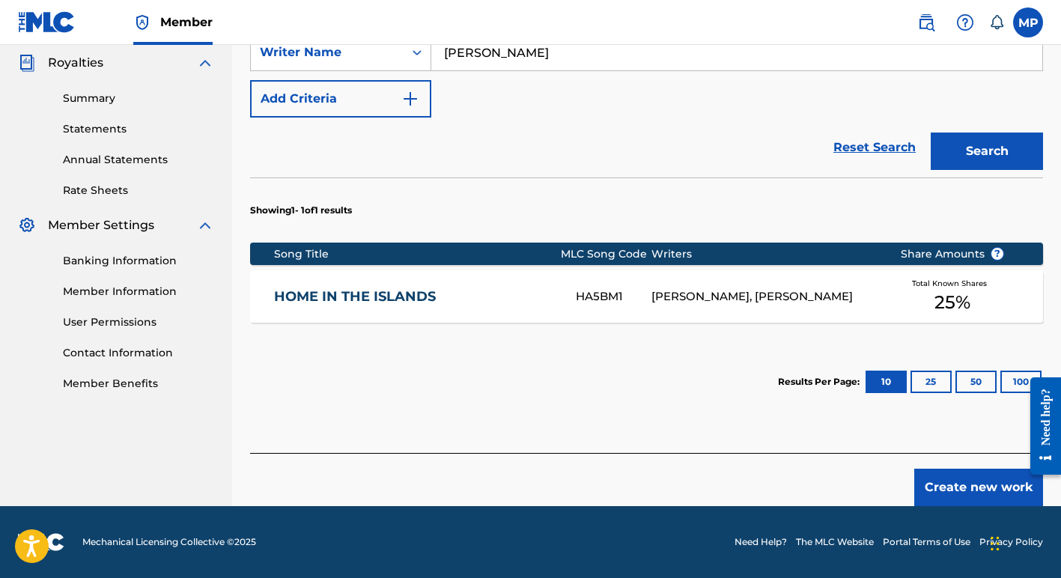
click at [965, 488] on button "Create new work" at bounding box center [978, 487] width 129 height 37
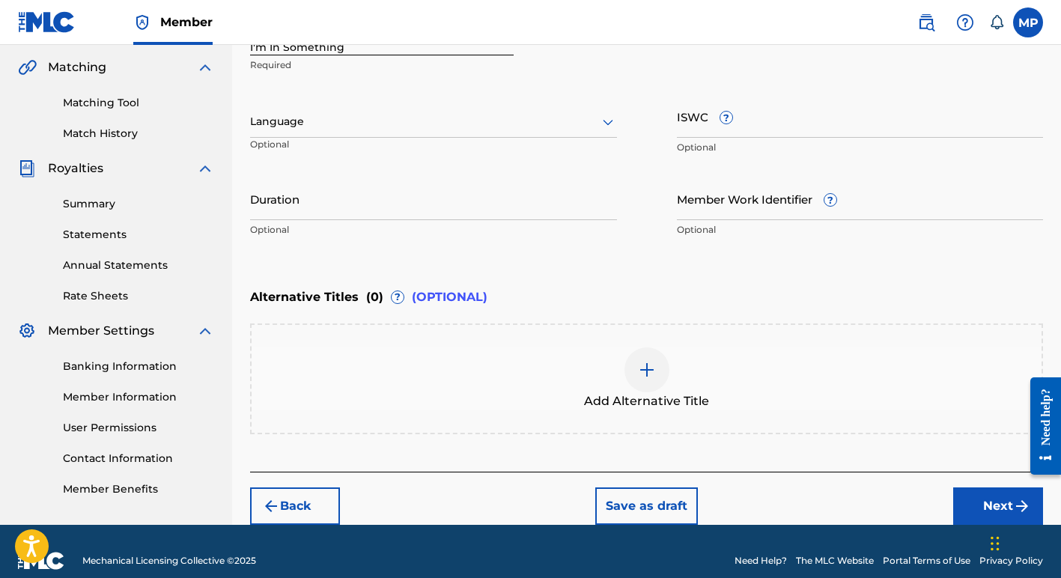
scroll to position [359, 0]
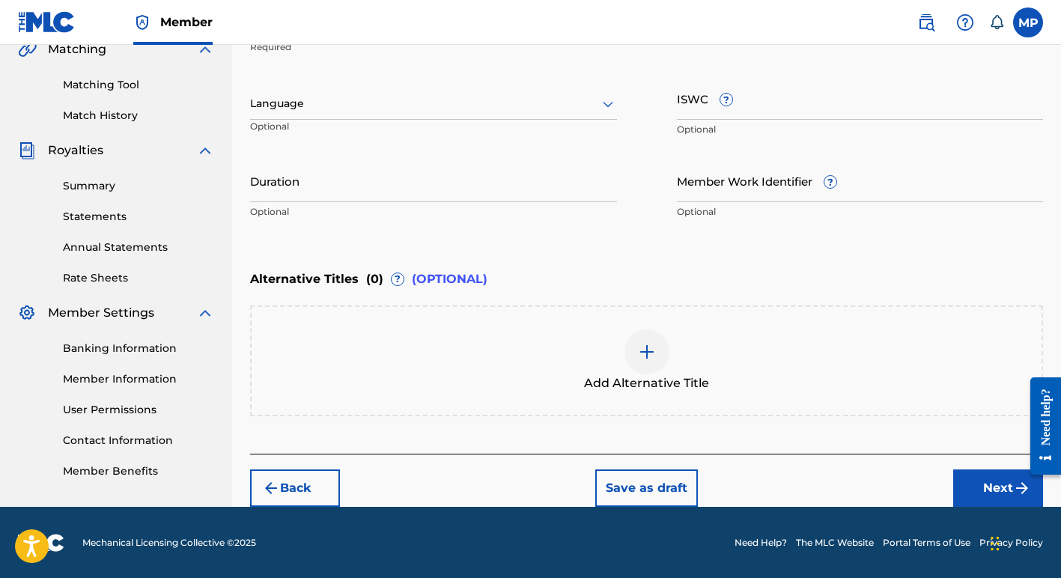
click at [990, 484] on button "Next" at bounding box center [998, 487] width 90 height 37
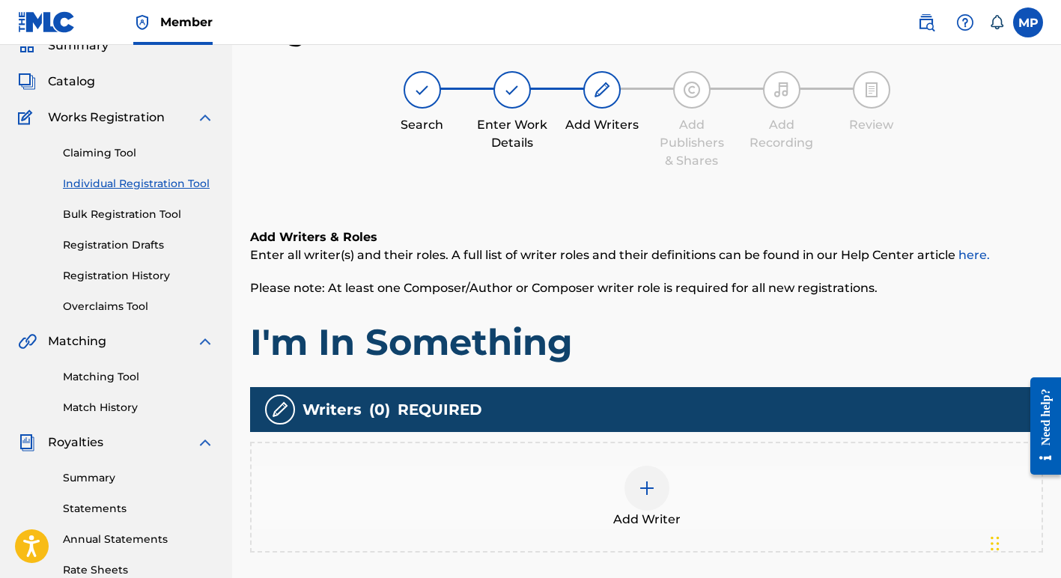
scroll to position [67, 0]
click at [648, 484] on img at bounding box center [647, 488] width 18 height 18
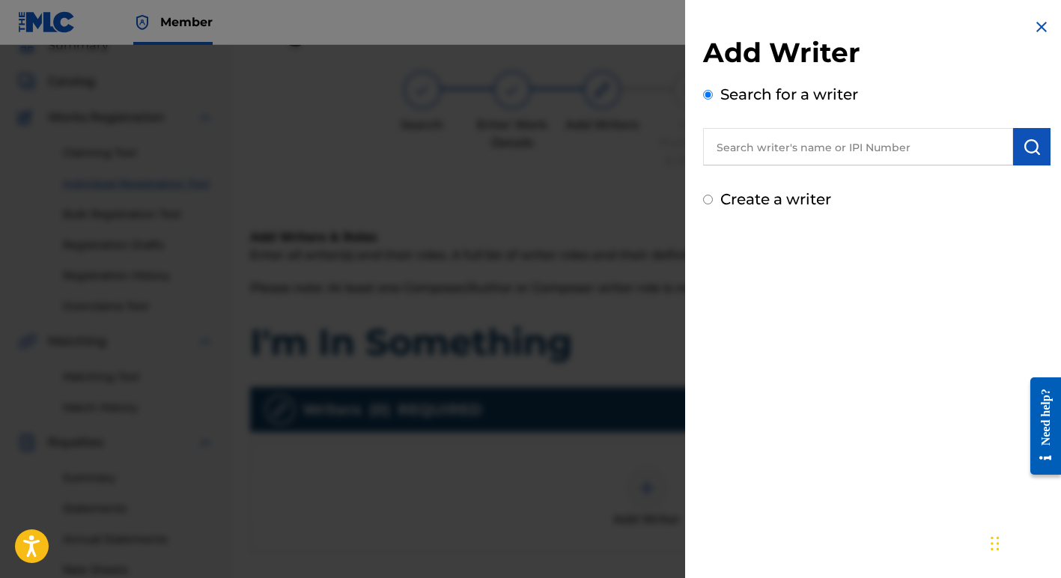
click at [753, 147] on input "text" at bounding box center [858, 146] width 310 height 37
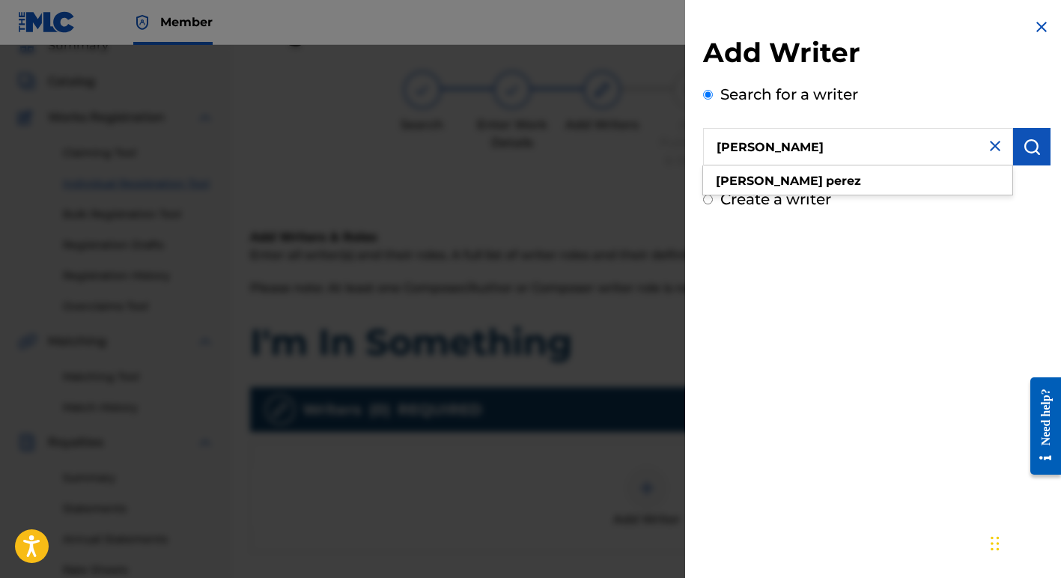
type input "[PERSON_NAME]"
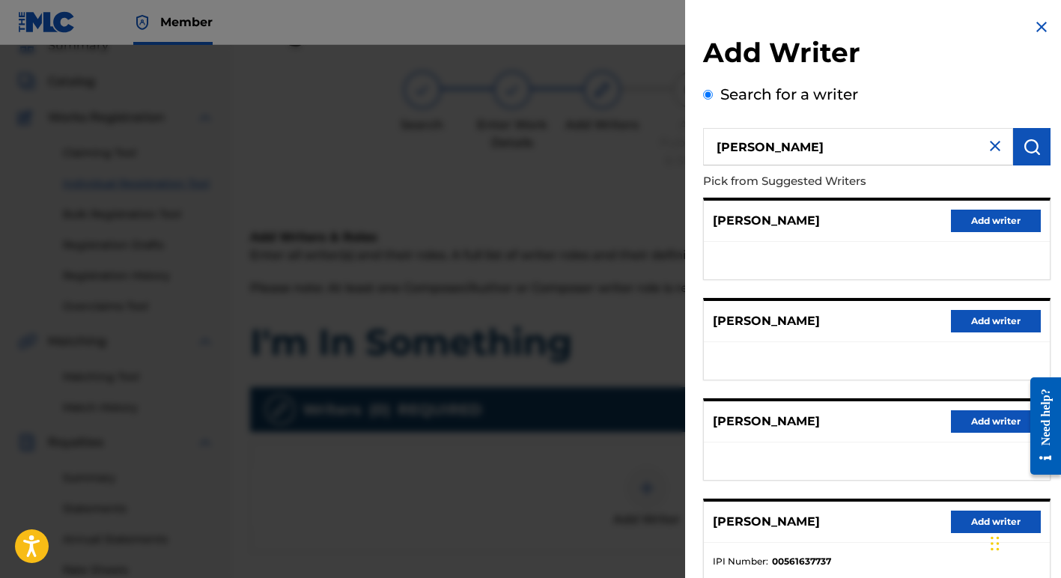
click at [996, 219] on button "Add writer" at bounding box center [996, 221] width 90 height 22
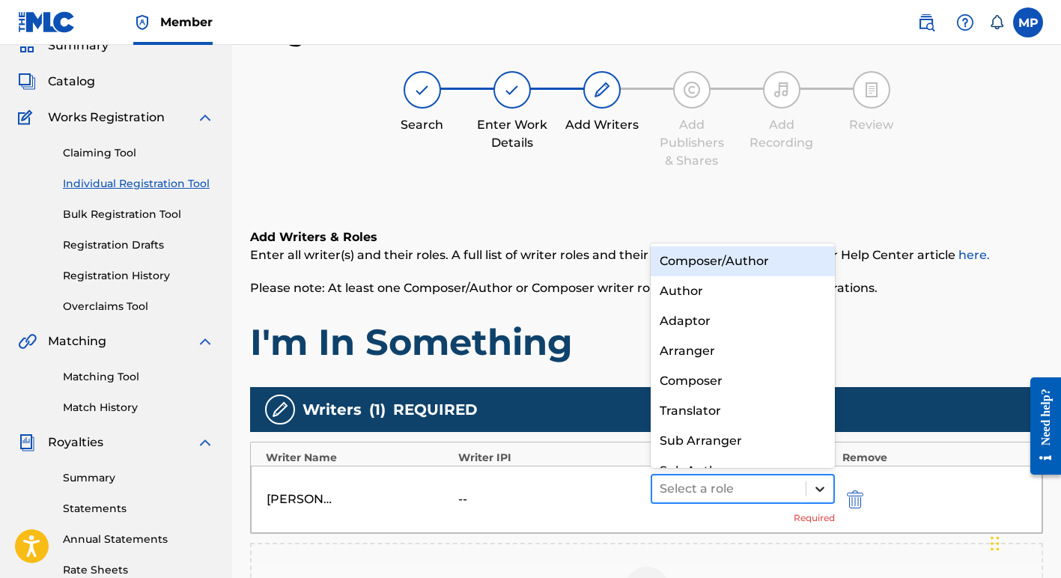
click at [817, 488] on icon at bounding box center [819, 489] width 9 height 5
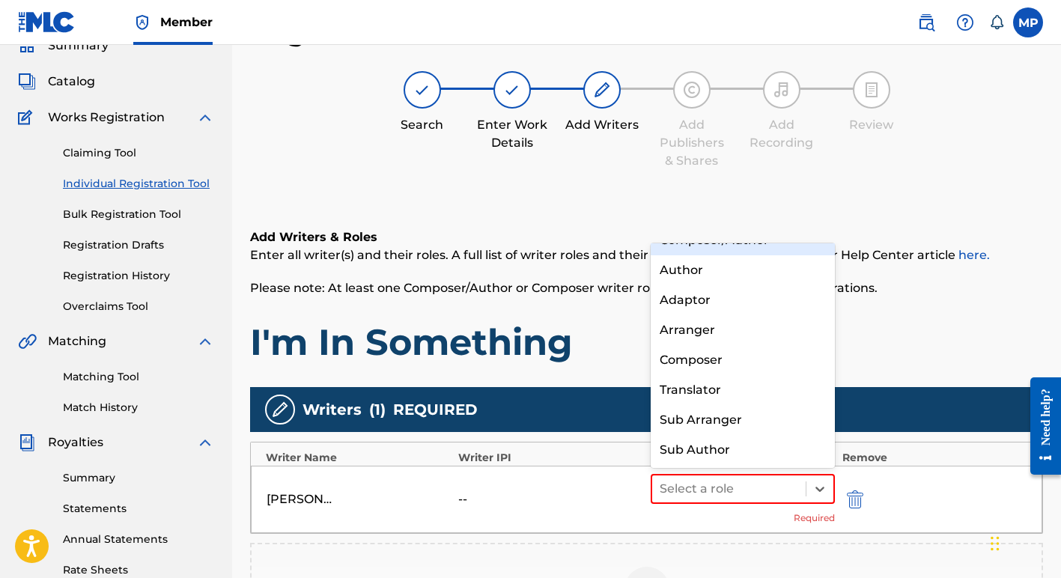
click at [751, 243] on div "Composer/Author" at bounding box center [743, 240] width 184 height 30
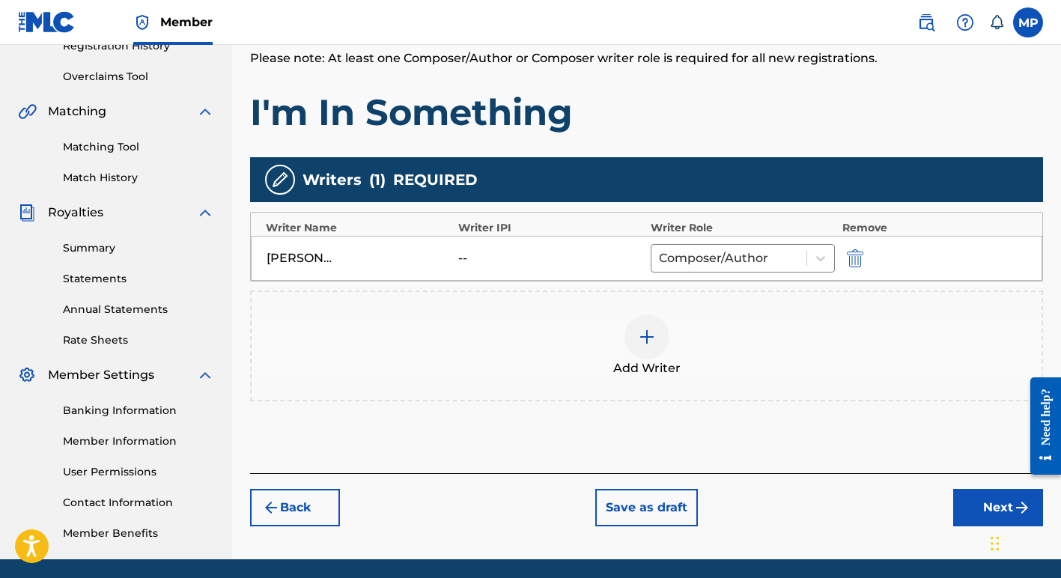
scroll to position [292, 0]
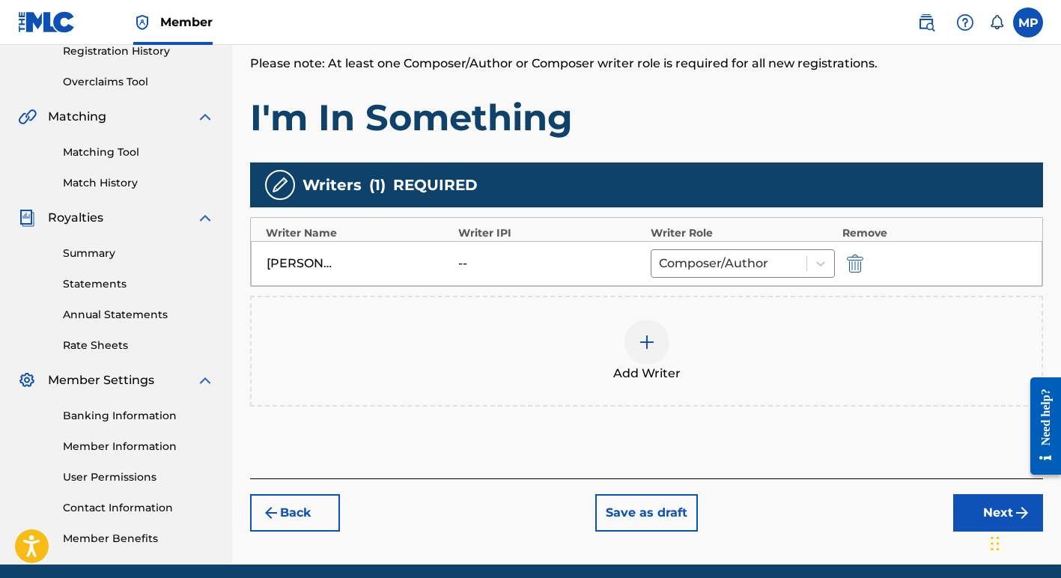
click at [326, 261] on div "[PERSON_NAME]" at bounding box center [300, 264] width 67 height 18
click at [462, 262] on div "--" at bounding box center [491, 264] width 67 height 18
click at [651, 509] on button "Save as draft" at bounding box center [646, 512] width 103 height 37
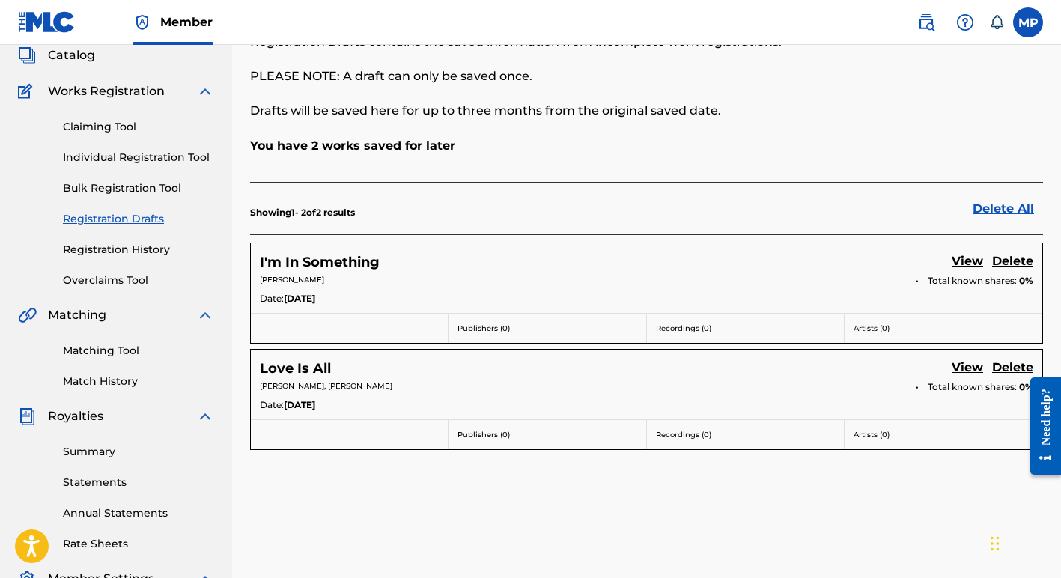
scroll to position [97, 0]
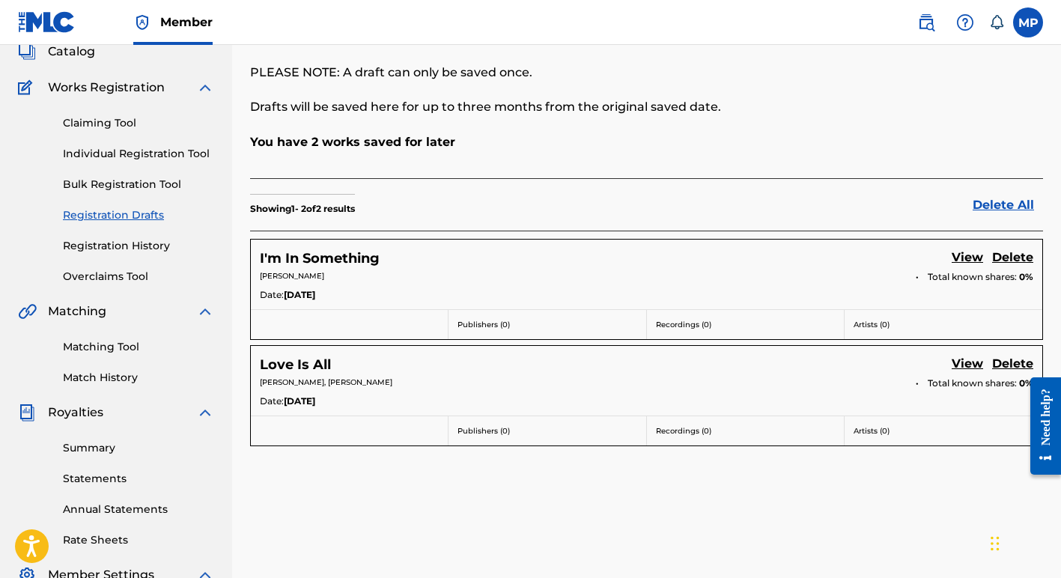
click at [967, 362] on link "View" at bounding box center [967, 365] width 31 height 20
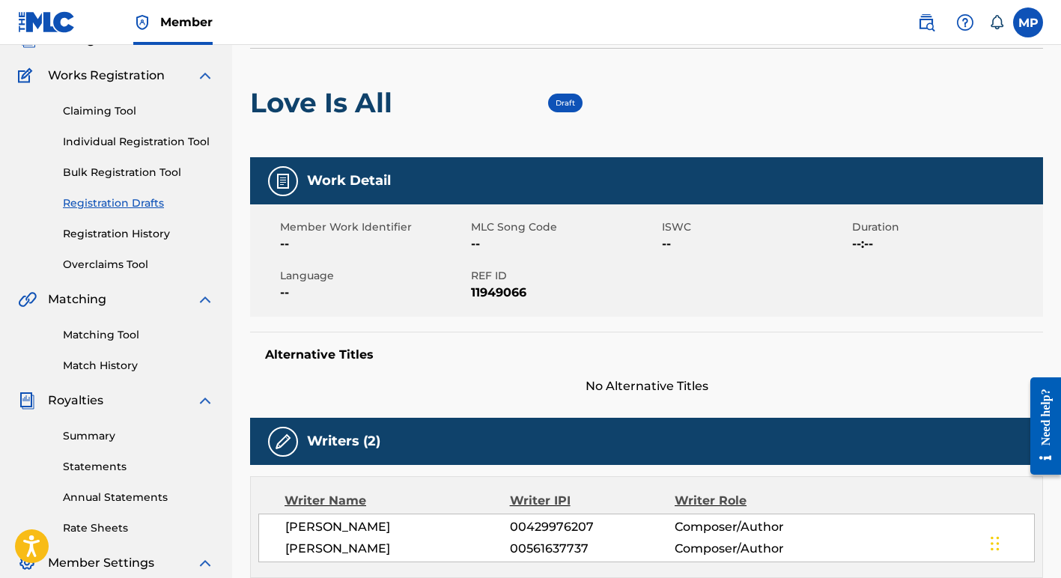
scroll to position [109, 0]
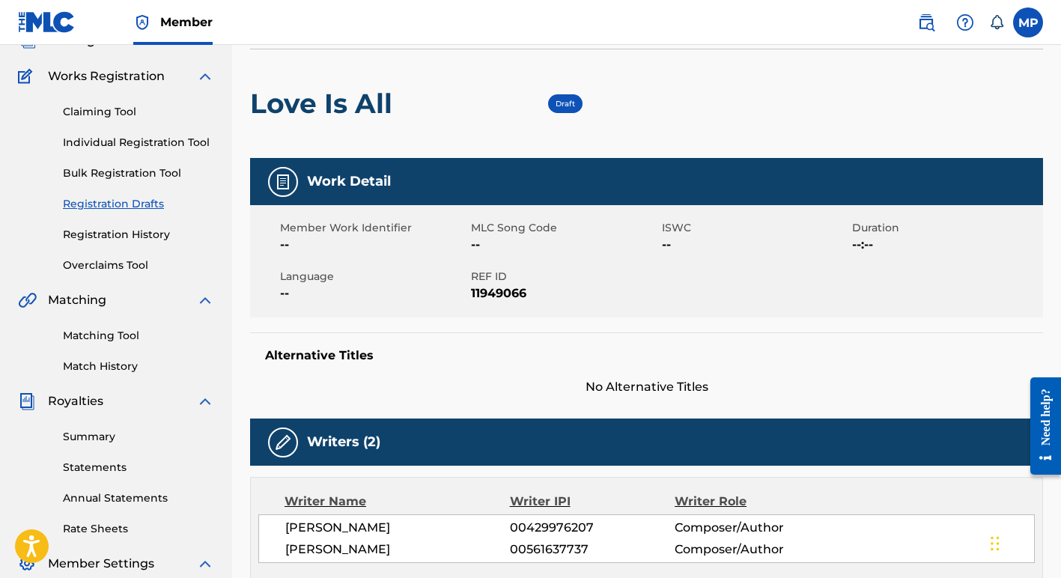
click at [564, 104] on span "Draft" at bounding box center [564, 104] width 19 height 10
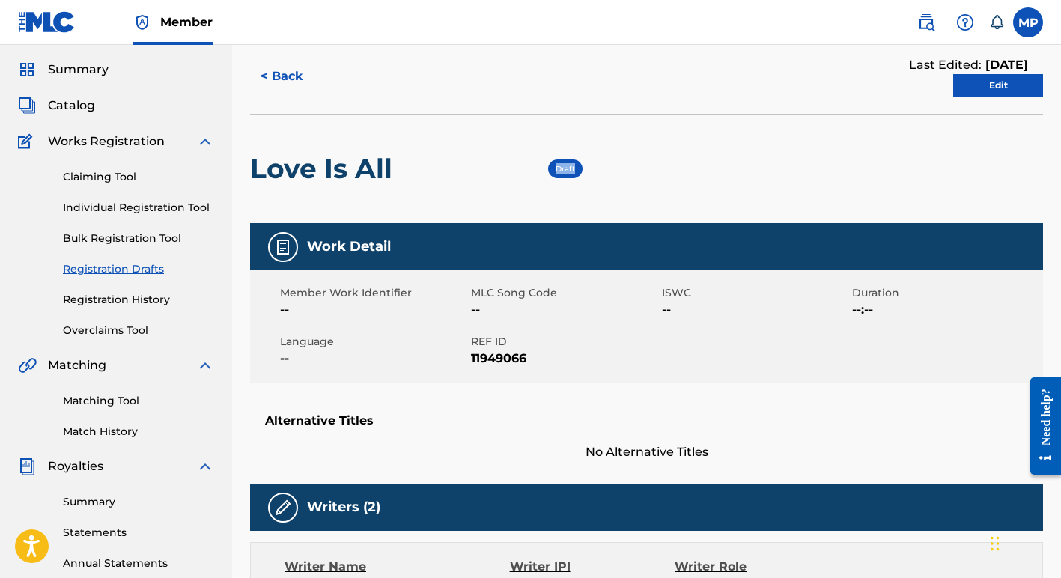
scroll to position [0, 0]
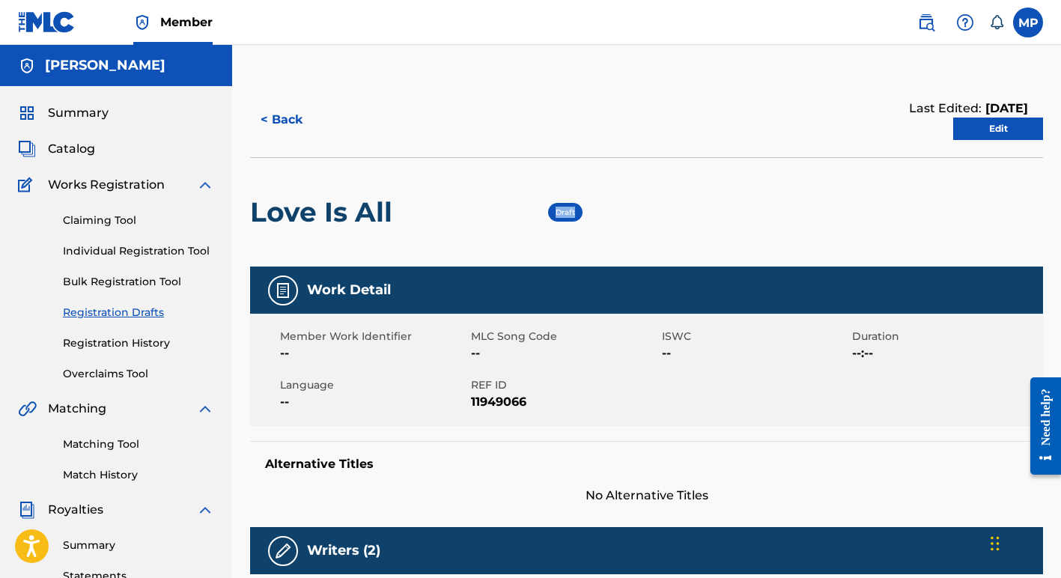
click at [996, 128] on link "Edit" at bounding box center [998, 129] width 90 height 22
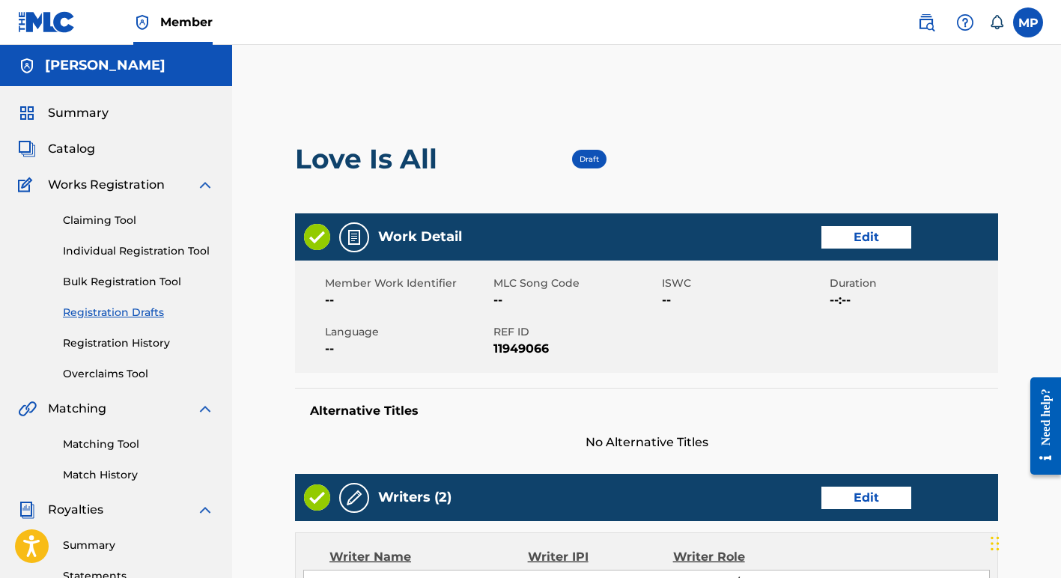
click at [847, 240] on link "Edit" at bounding box center [866, 237] width 90 height 22
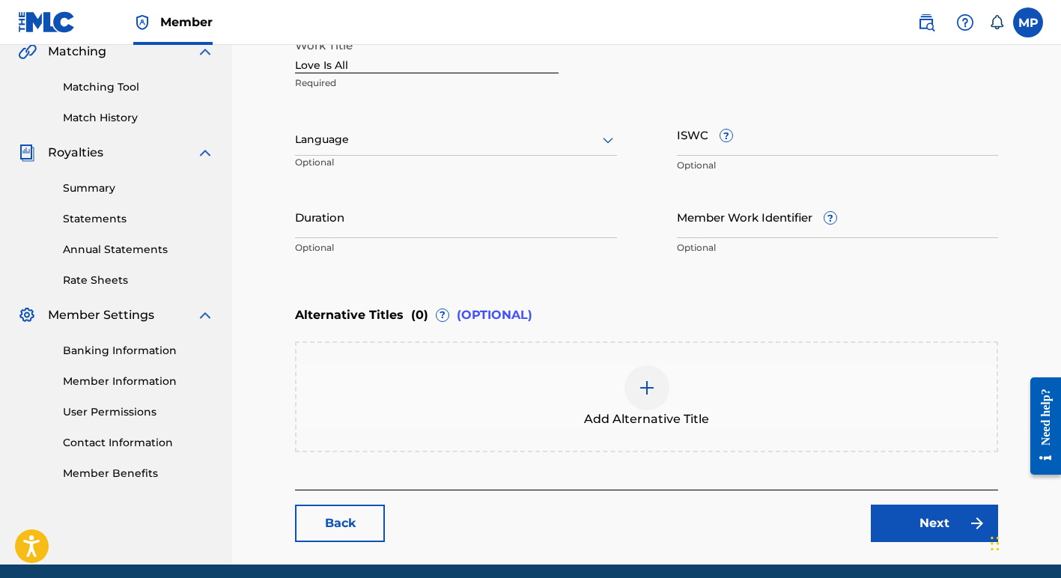
scroll to position [415, 0]
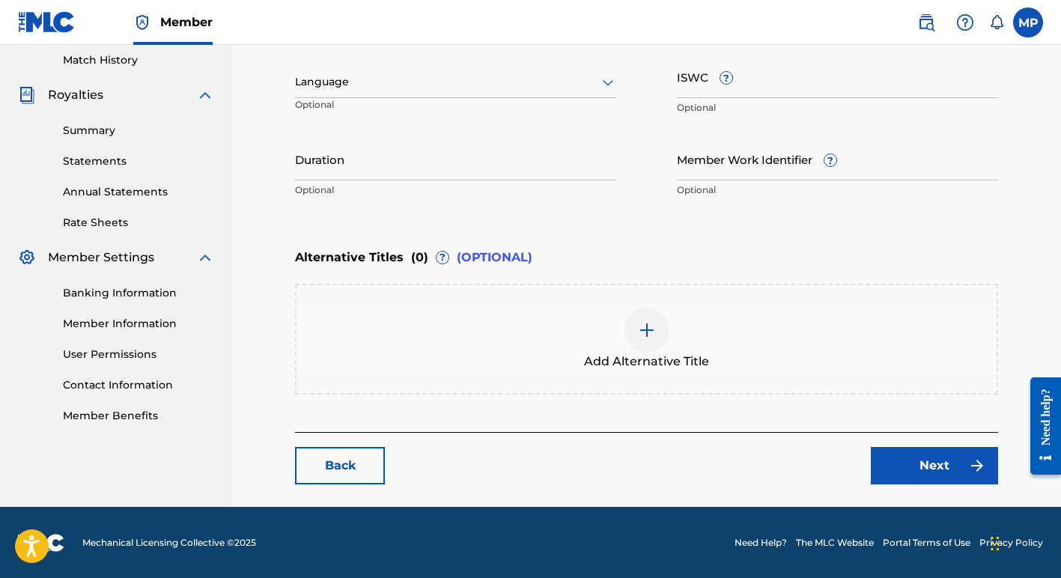
click at [906, 458] on link "Next" at bounding box center [934, 465] width 127 height 37
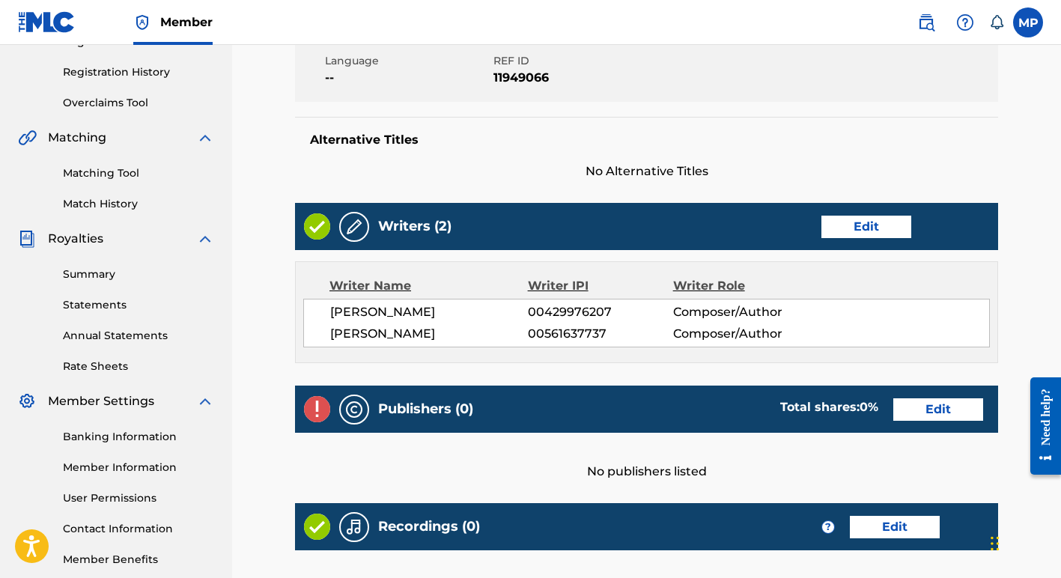
scroll to position [273, 0]
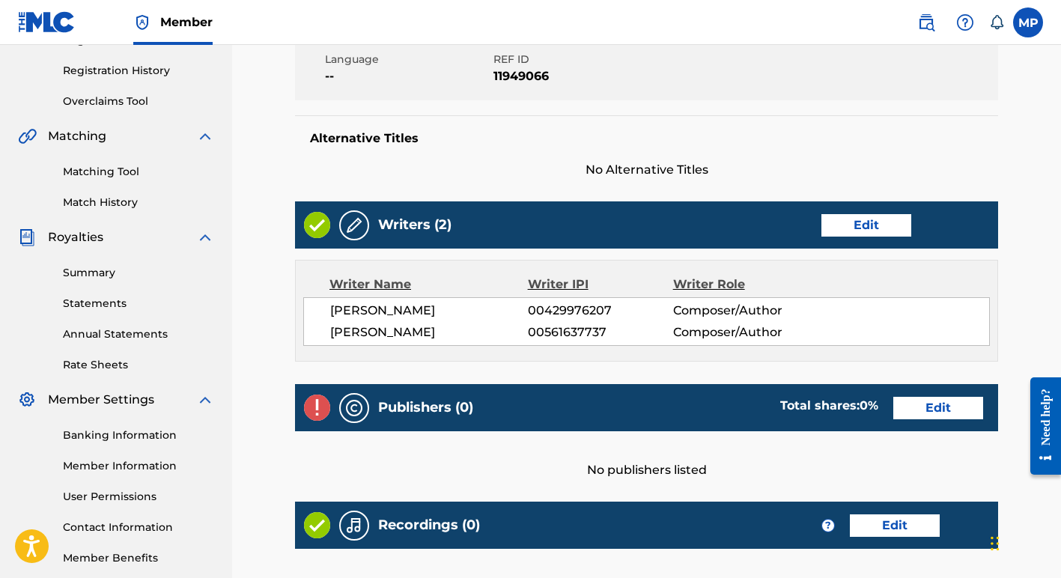
click at [938, 404] on link "Edit" at bounding box center [938, 408] width 90 height 22
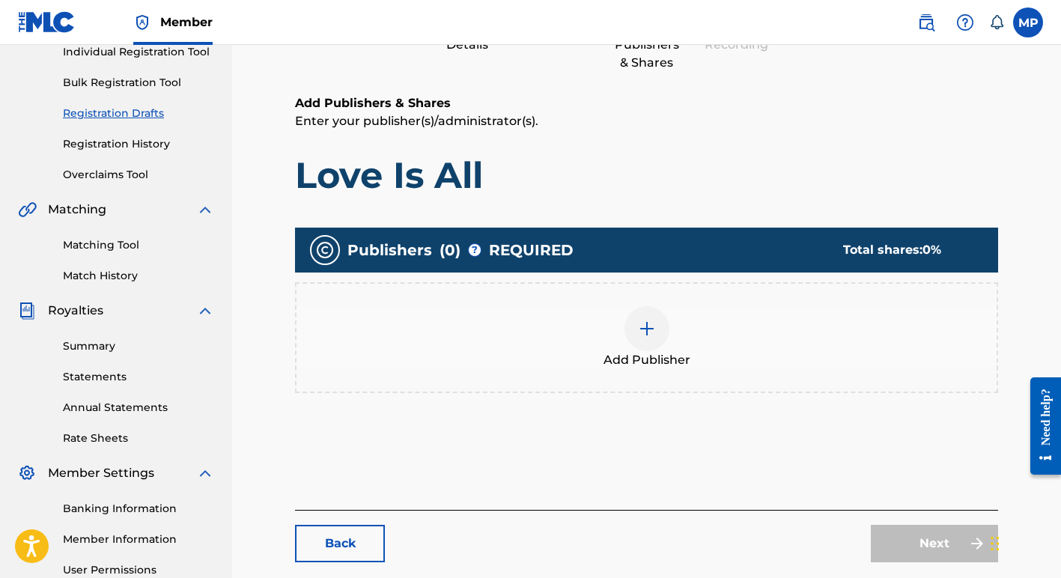
scroll to position [201, 0]
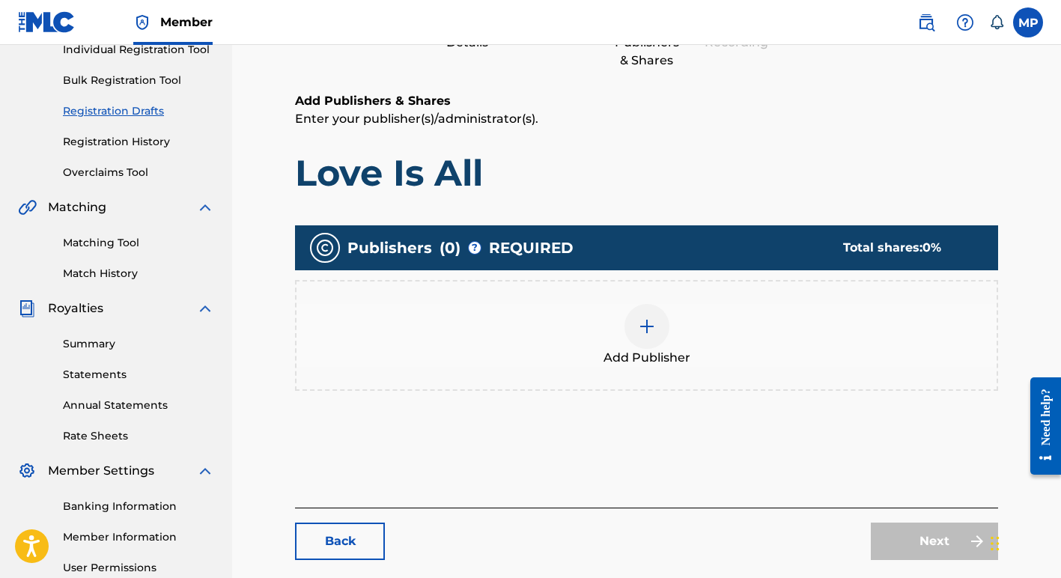
click at [647, 323] on img at bounding box center [647, 326] width 18 height 18
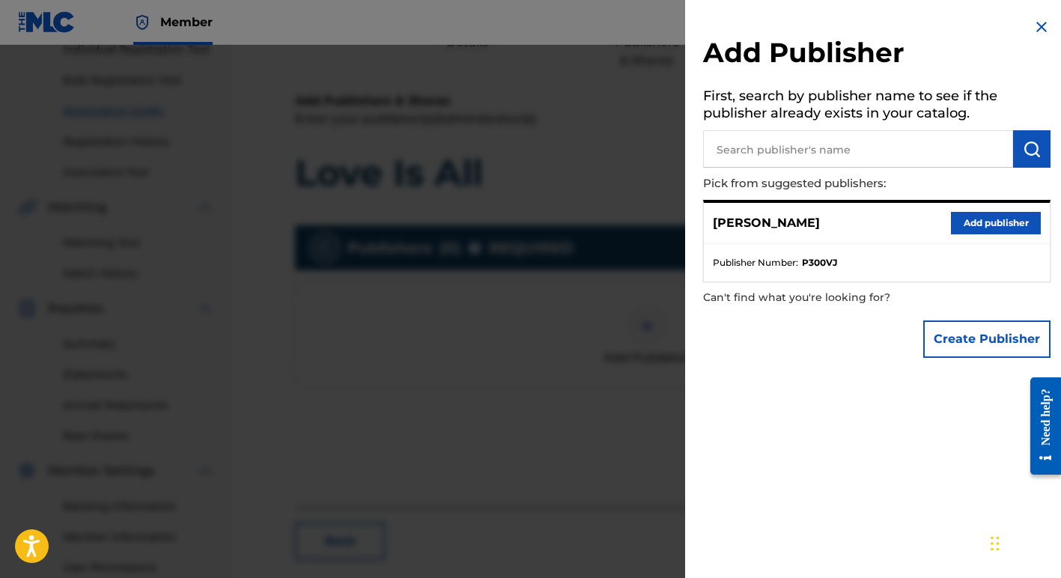
click at [794, 150] on input "text" at bounding box center [858, 148] width 310 height 37
type input "[PERSON_NAME] Music"
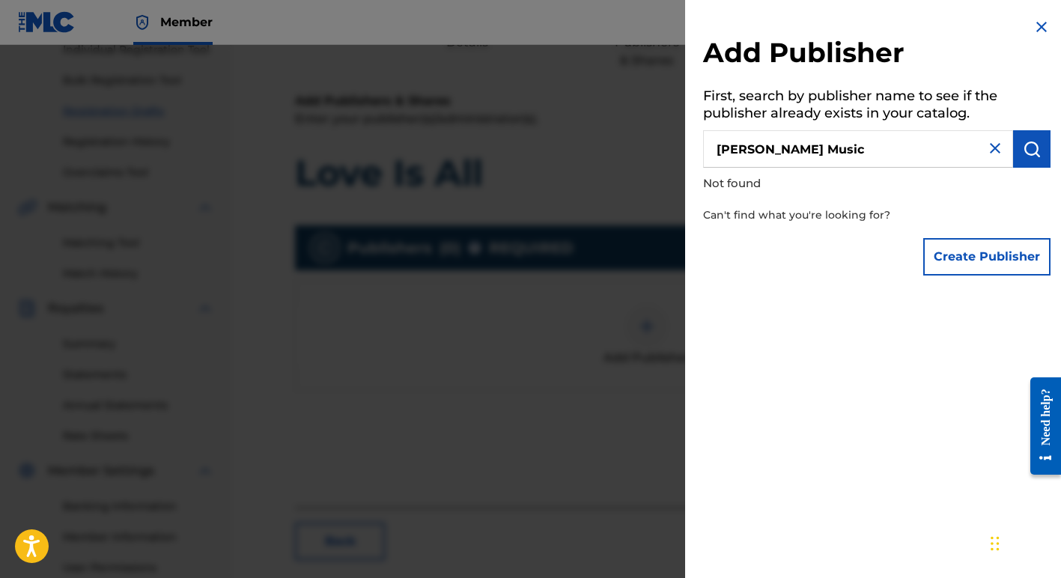
click at [970, 257] on button "Create Publisher" at bounding box center [986, 256] width 127 height 37
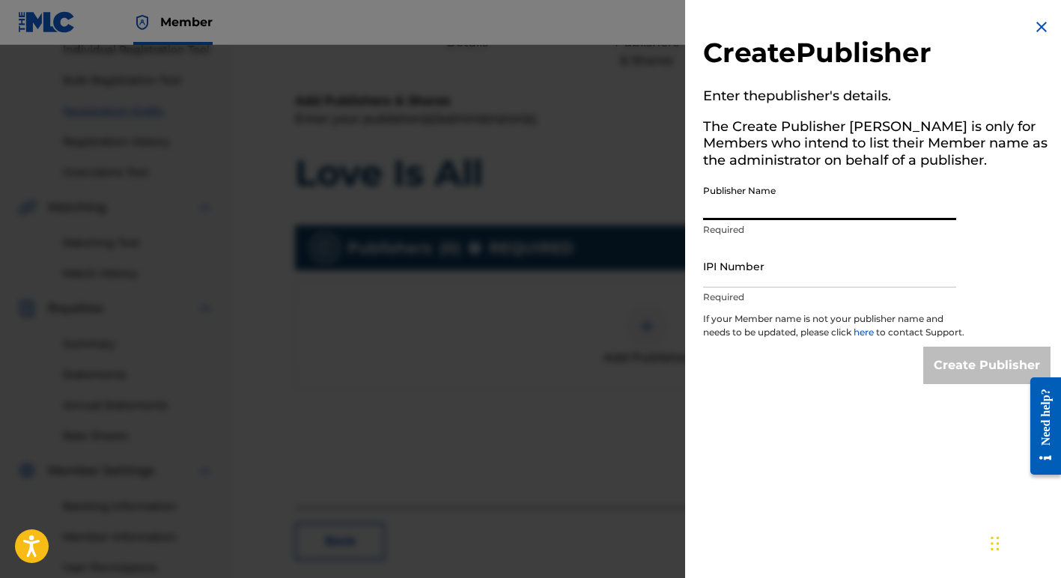
click at [778, 209] on input "Publisher Name" at bounding box center [829, 198] width 253 height 43
type input "[PERSON_NAME] Music"
click at [758, 280] on input "IPI Number" at bounding box center [829, 266] width 253 height 43
